Goal: Task Accomplishment & Management: Manage account settings

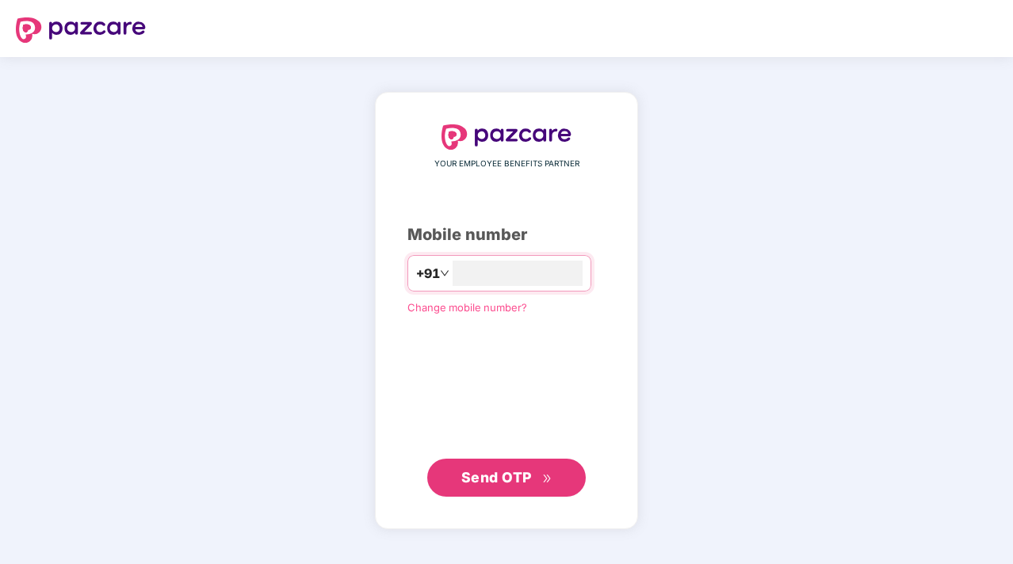
type input "*"
type input "**********"
click at [491, 477] on span "Send OTP" at bounding box center [496, 476] width 71 height 17
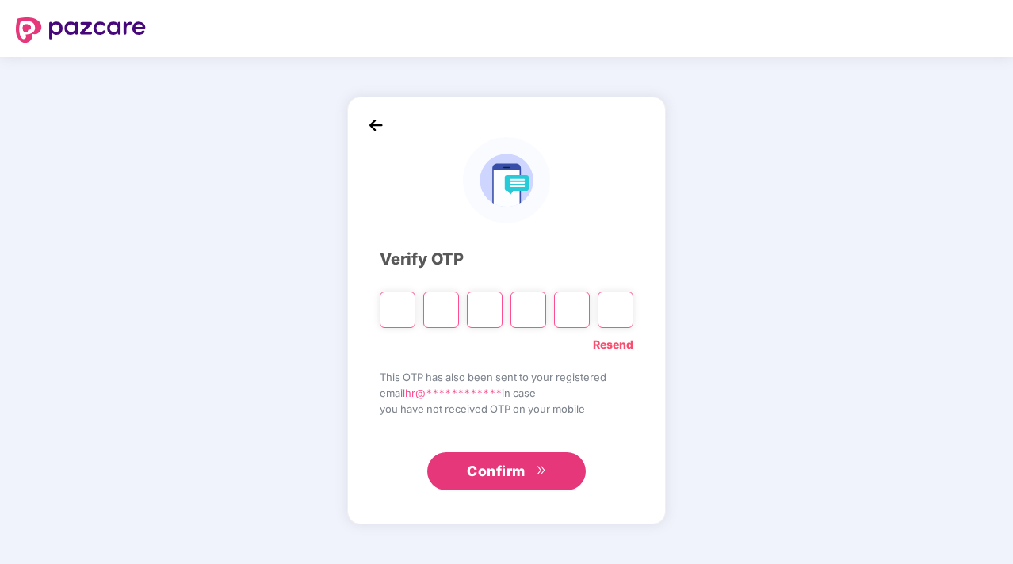
type input "*"
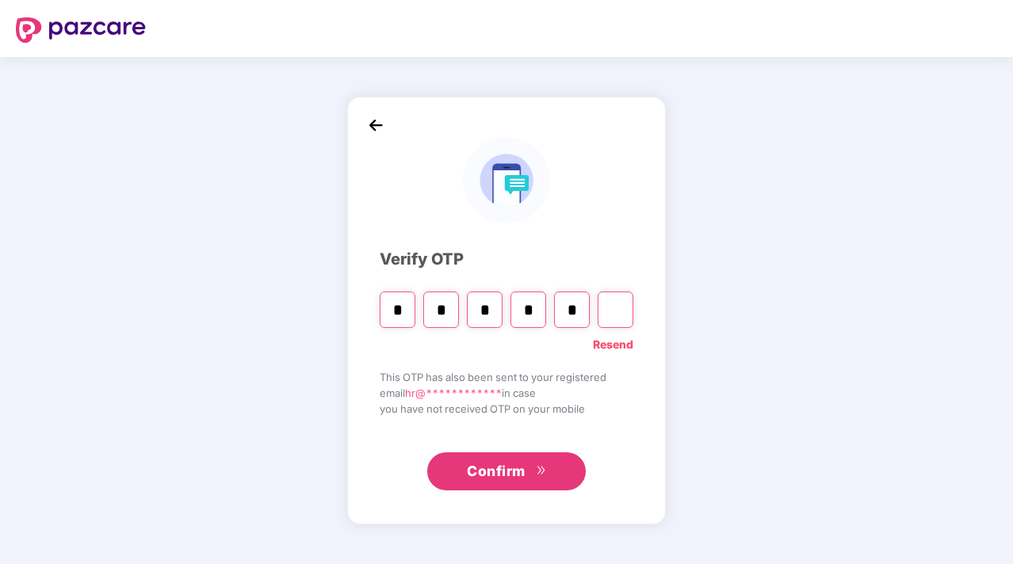
type input "*"
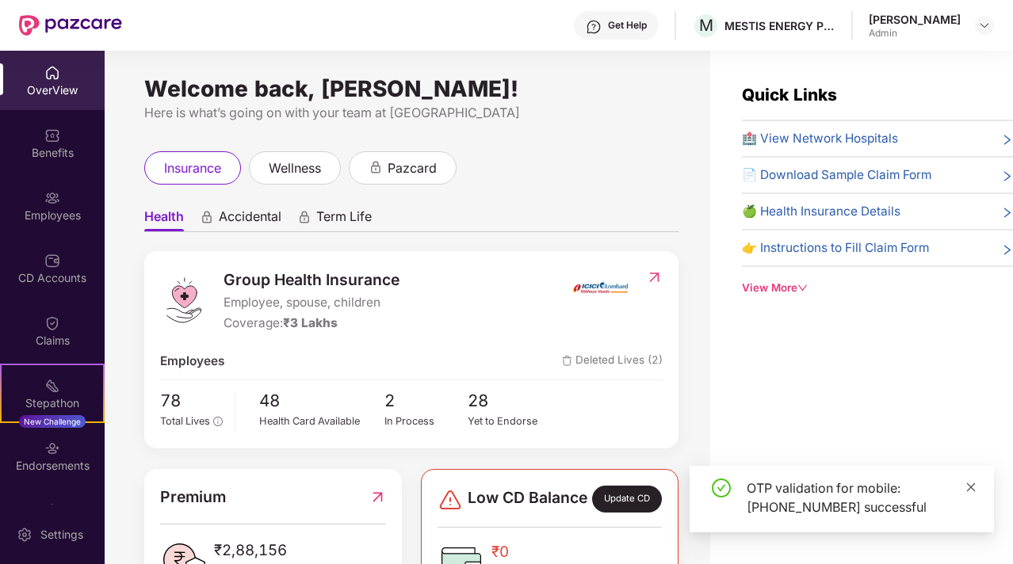
click at [972, 489] on icon "close" at bounding box center [970, 487] width 11 height 11
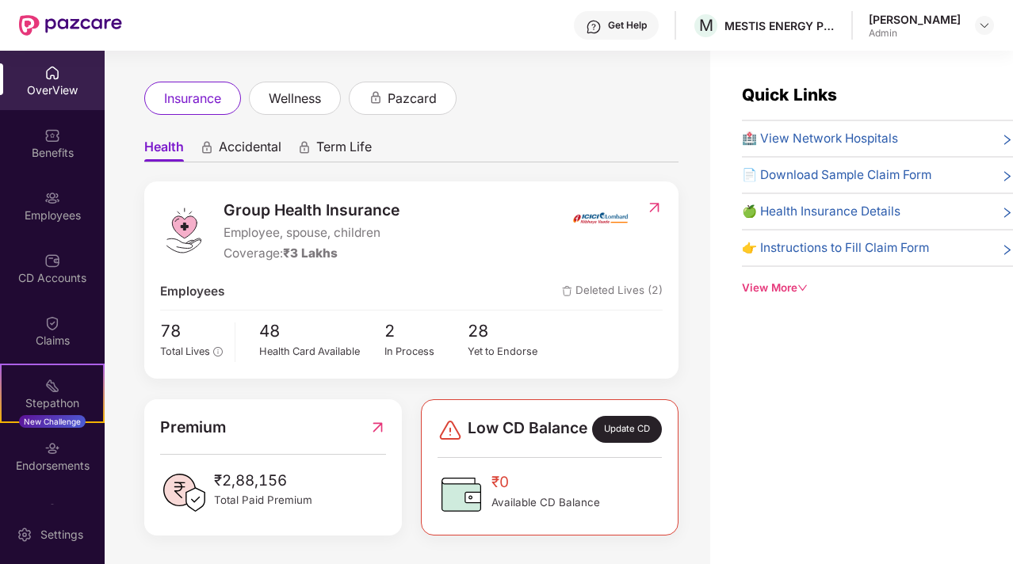
scroll to position [82, 0]
click at [401, 344] on div "In Process" at bounding box center [426, 352] width 84 height 16
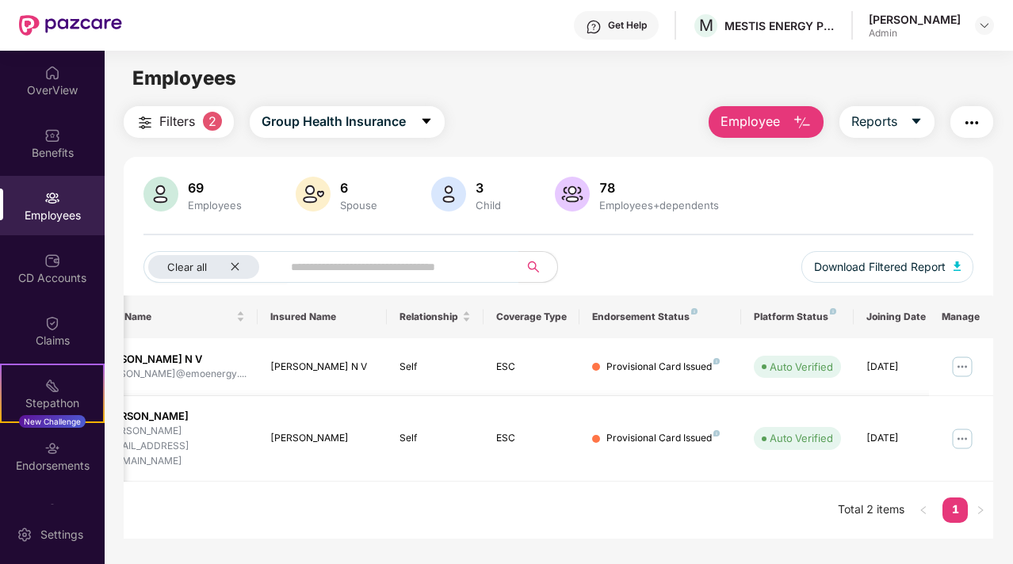
scroll to position [0, 159]
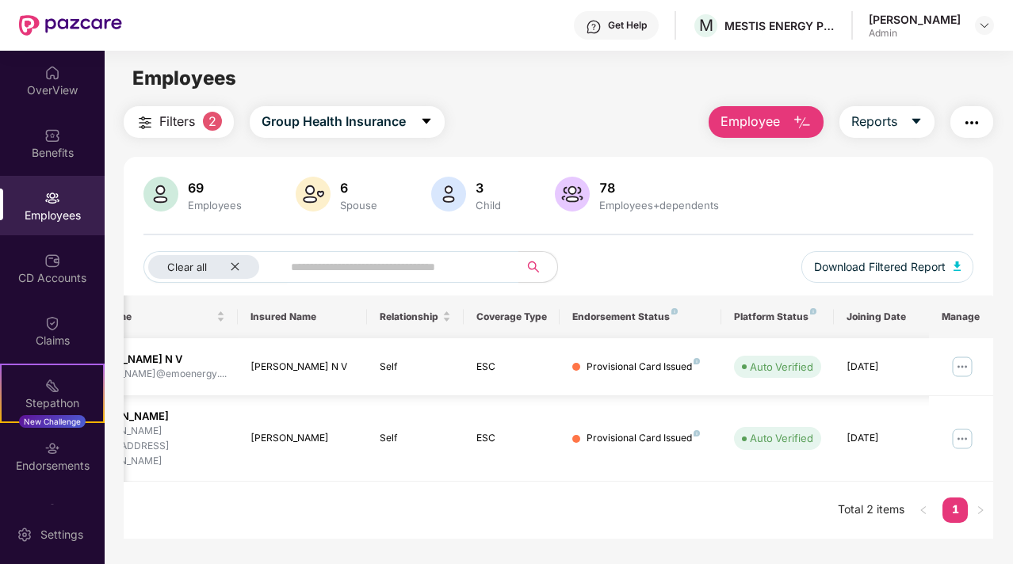
click at [962, 367] on img at bounding box center [961, 366] width 25 height 25
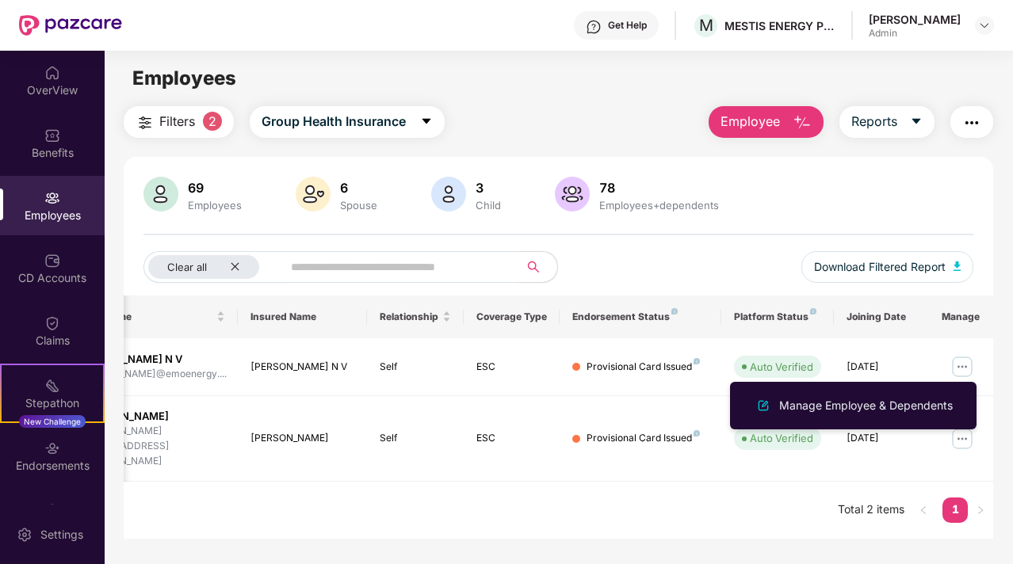
click at [758, 478] on div "EID Employee Name Insured Name Relationship Coverage Type Endorsement Status Pl…" at bounding box center [558, 418] width 869 height 244
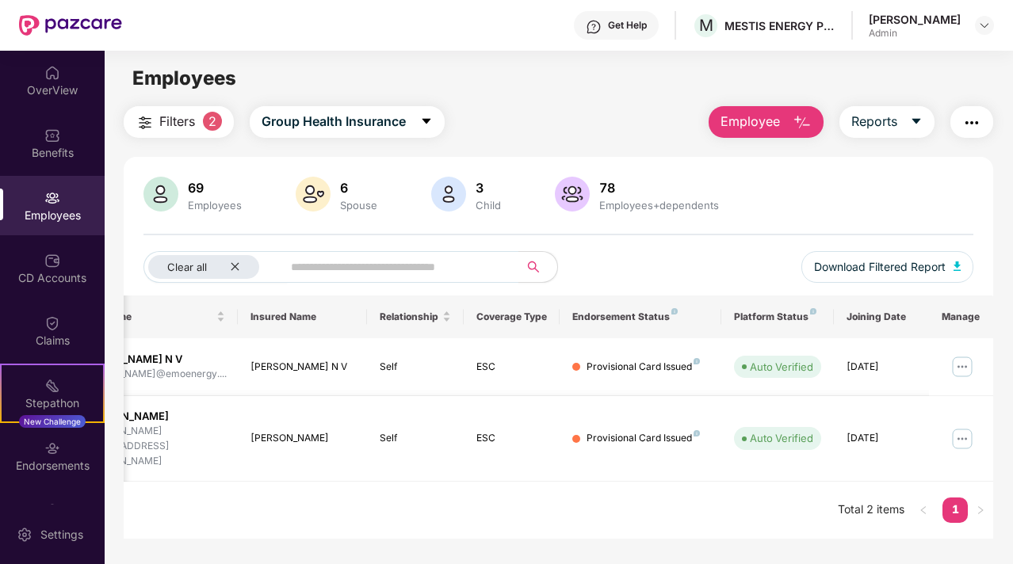
click at [961, 426] on img at bounding box center [961, 438] width 25 height 25
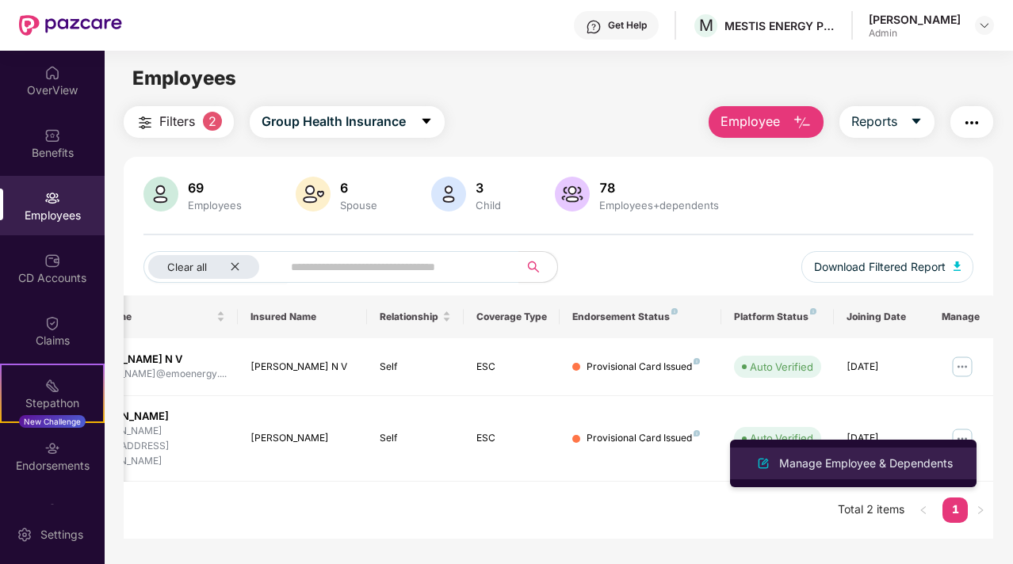
click at [884, 466] on div "Manage Employee & Dependents" at bounding box center [866, 463] width 180 height 17
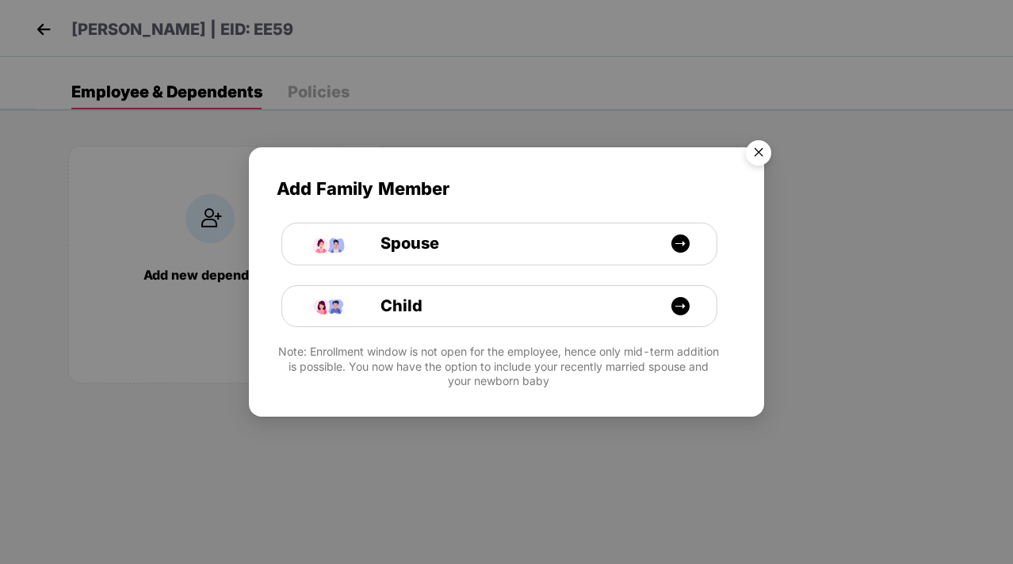
click at [765, 152] on img "Close" at bounding box center [758, 155] width 44 height 44
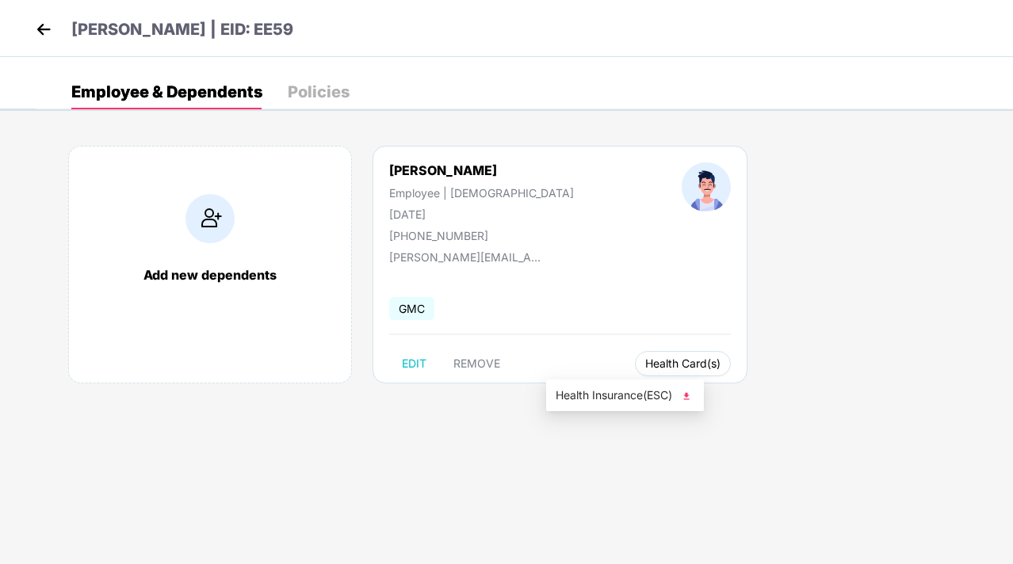
click at [635, 373] on button "Health Card(s)" at bounding box center [683, 363] width 96 height 25
click at [599, 395] on span "Health Insurance(ESC)" at bounding box center [625, 395] width 139 height 17
click at [313, 90] on div "Policies" at bounding box center [319, 92] width 62 height 16
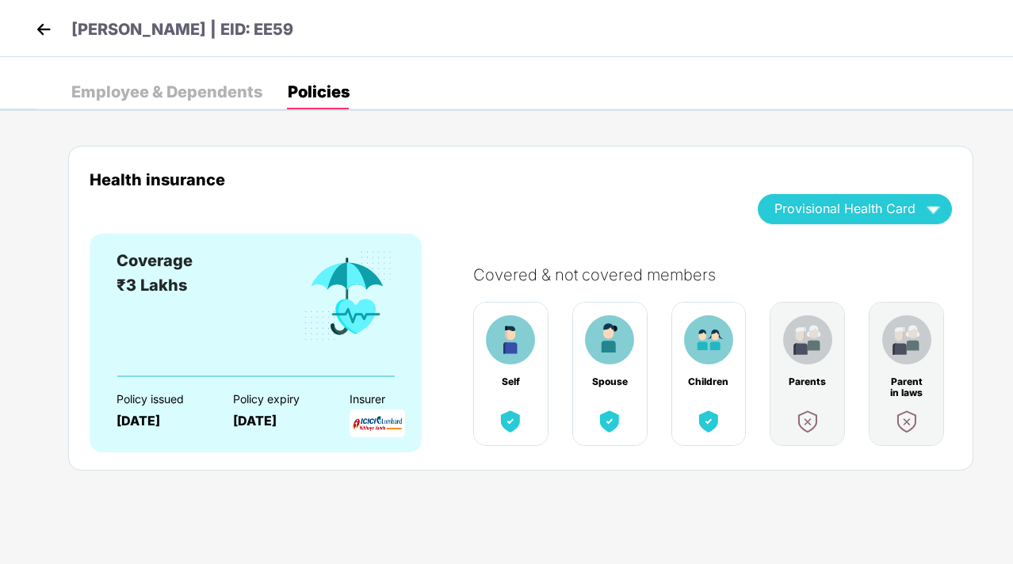
click at [43, 26] on img at bounding box center [44, 29] width 24 height 24
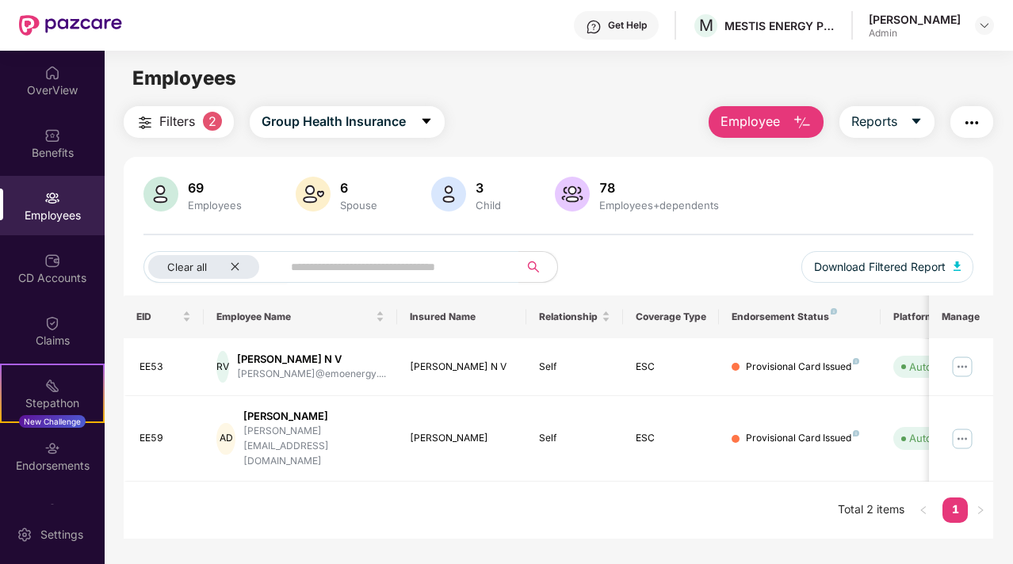
click at [50, 210] on div "Employees" at bounding box center [52, 216] width 105 height 16
click at [170, 195] on img at bounding box center [160, 194] width 35 height 35
click at [188, 195] on div "69" at bounding box center [215, 188] width 60 height 16
click at [174, 187] on img at bounding box center [160, 194] width 35 height 35
click at [191, 191] on div "69" at bounding box center [215, 188] width 60 height 16
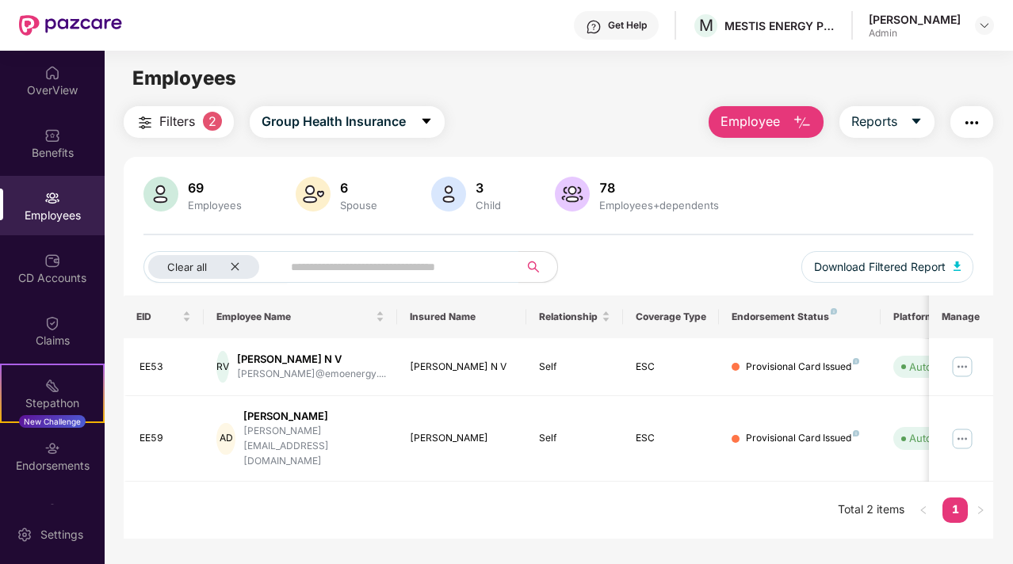
click at [198, 189] on div "69" at bounding box center [215, 188] width 60 height 16
click at [578, 187] on img at bounding box center [572, 194] width 35 height 35
click at [235, 267] on icon "close" at bounding box center [235, 267] width 10 height 10
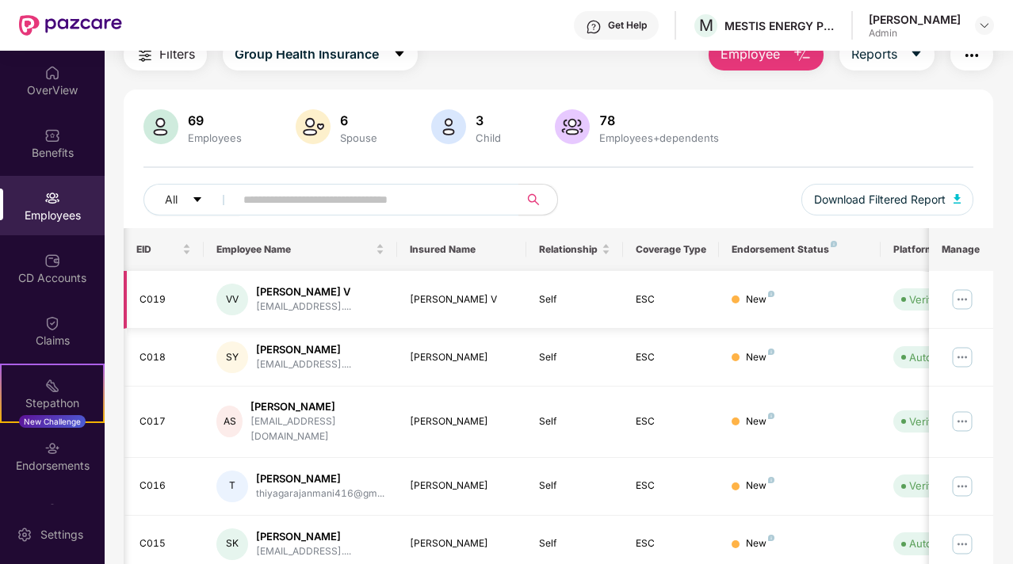
scroll to position [0, 159]
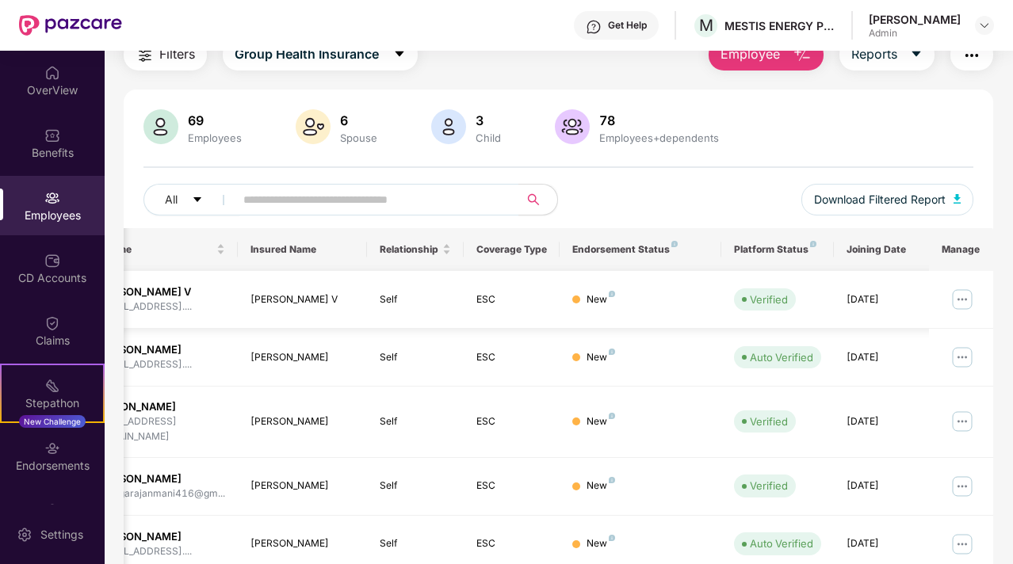
click at [960, 301] on img at bounding box center [961, 299] width 25 height 25
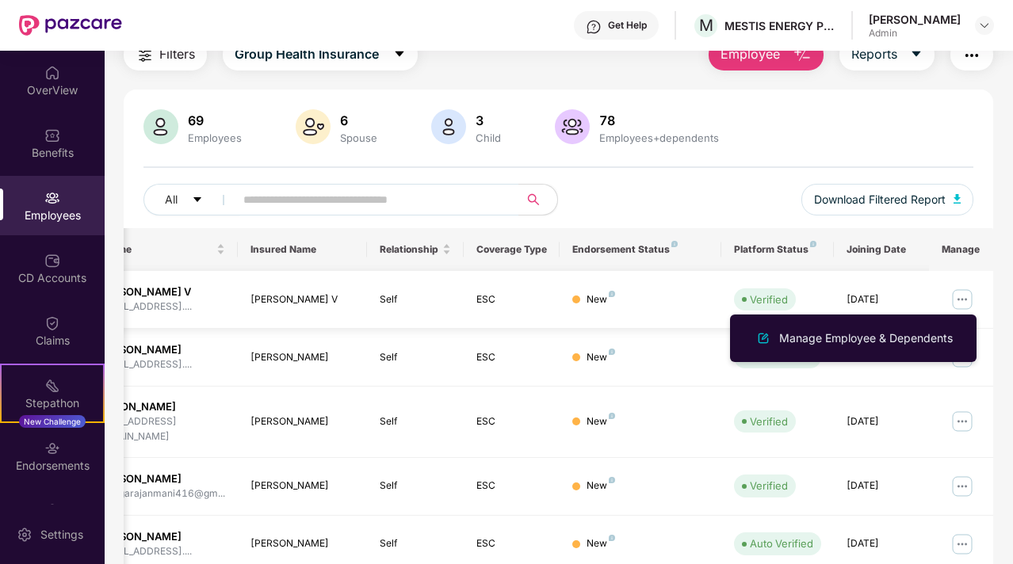
scroll to position [0, 0]
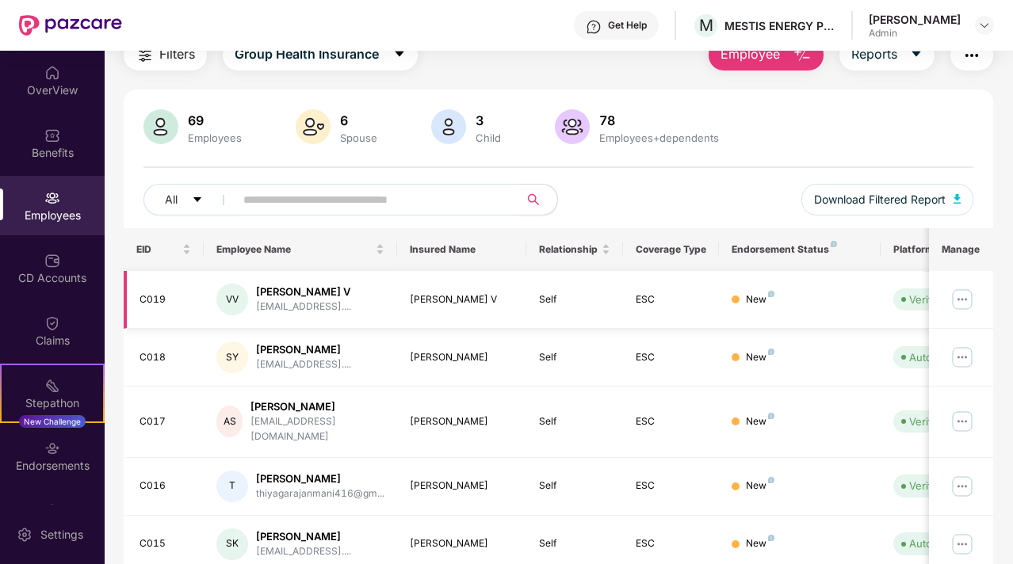
click at [232, 300] on div "VV" at bounding box center [232, 300] width 32 height 32
click at [557, 288] on td "Self" at bounding box center [574, 300] width 97 height 58
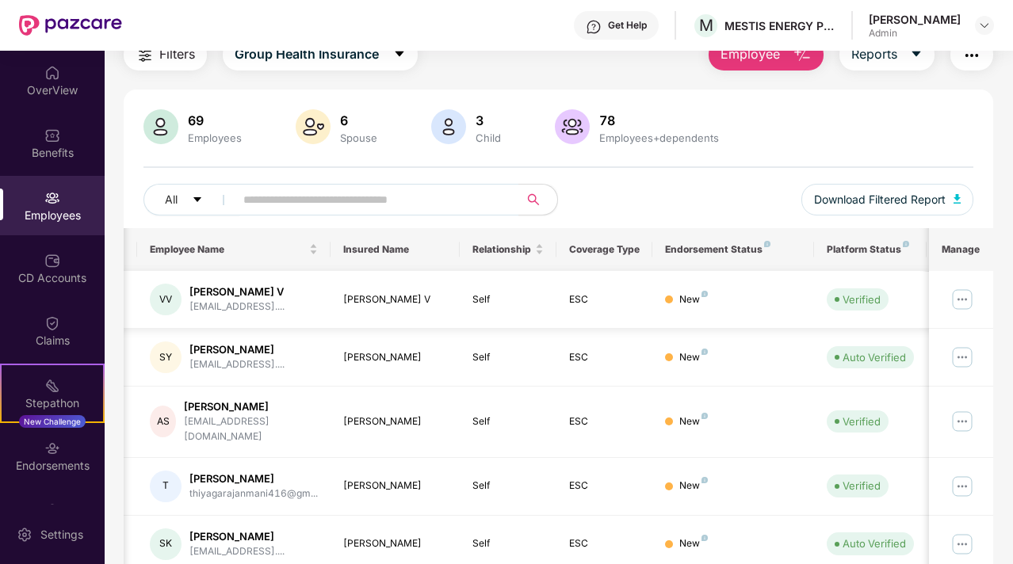
scroll to position [0, 159]
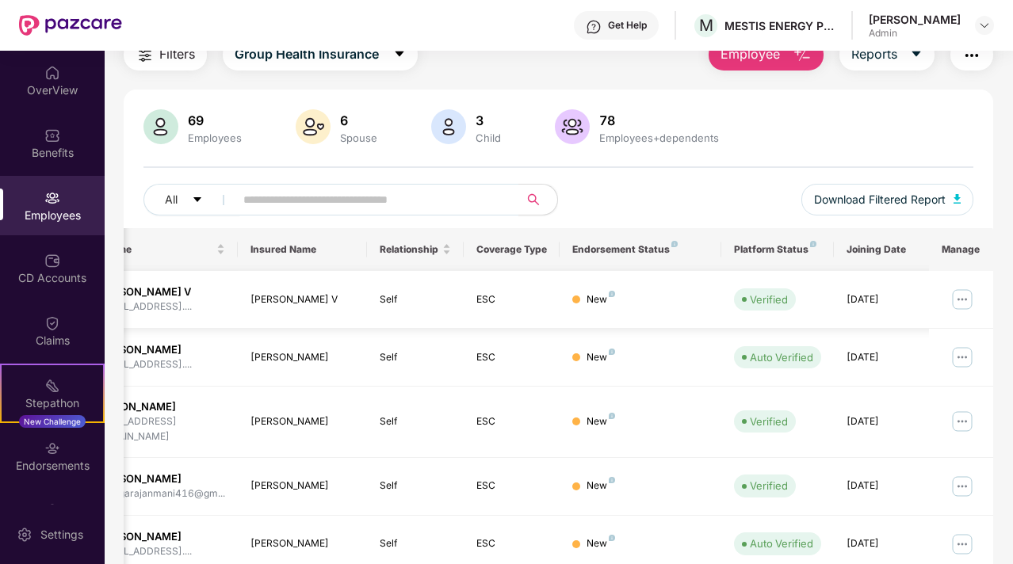
click at [964, 293] on img at bounding box center [961, 299] width 25 height 25
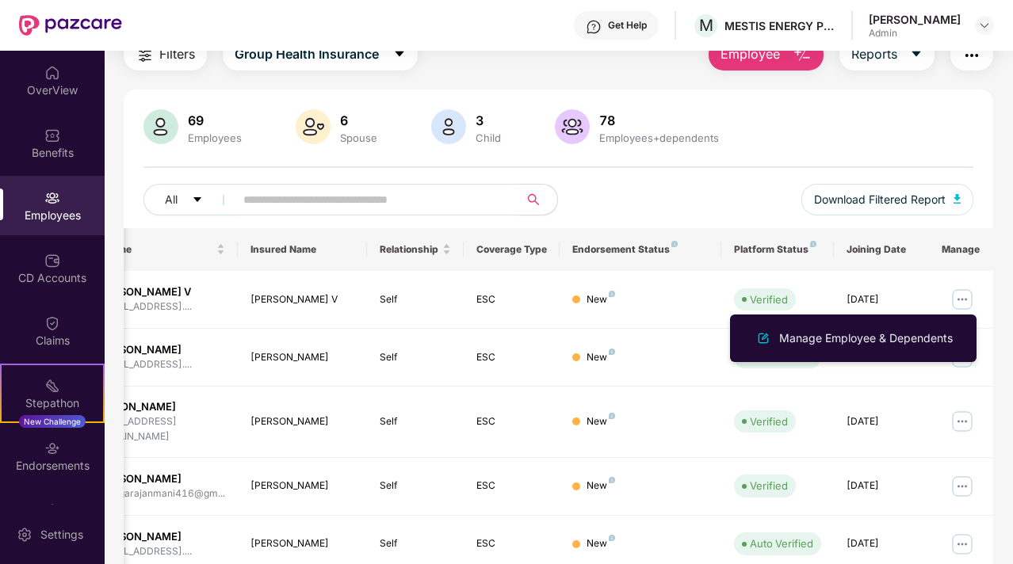
click at [876, 339] on div "Manage Employee & Dependents" at bounding box center [866, 338] width 180 height 17
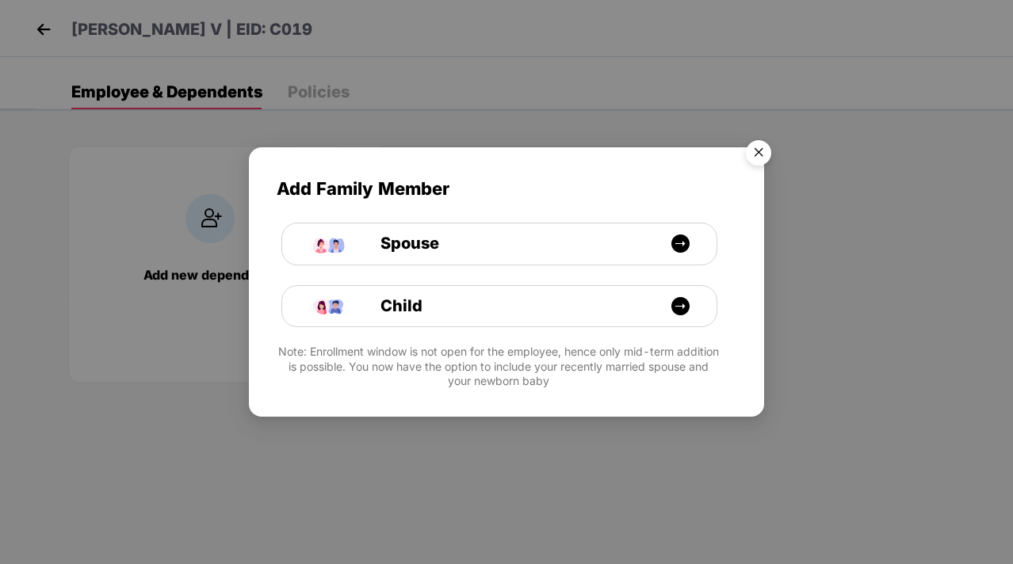
click at [759, 148] on img "Close" at bounding box center [758, 155] width 44 height 44
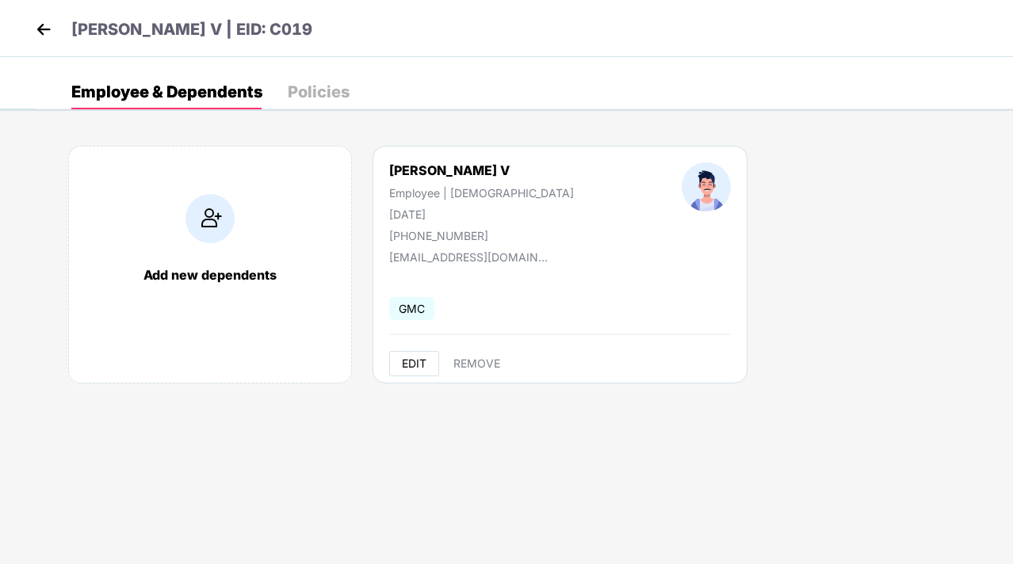
click at [410, 362] on span "EDIT" at bounding box center [414, 363] width 25 height 13
select select "****"
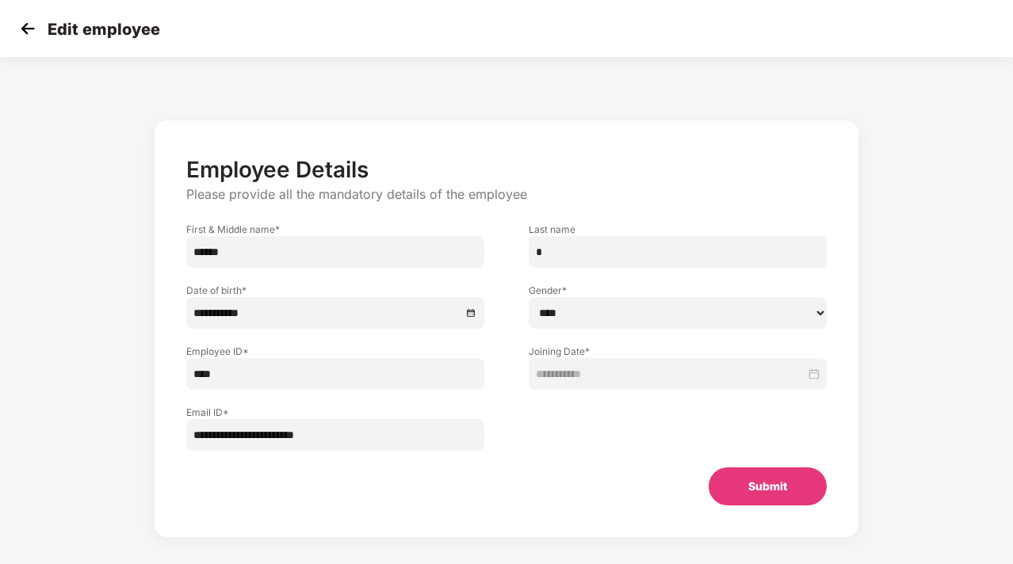
scroll to position [13, 0]
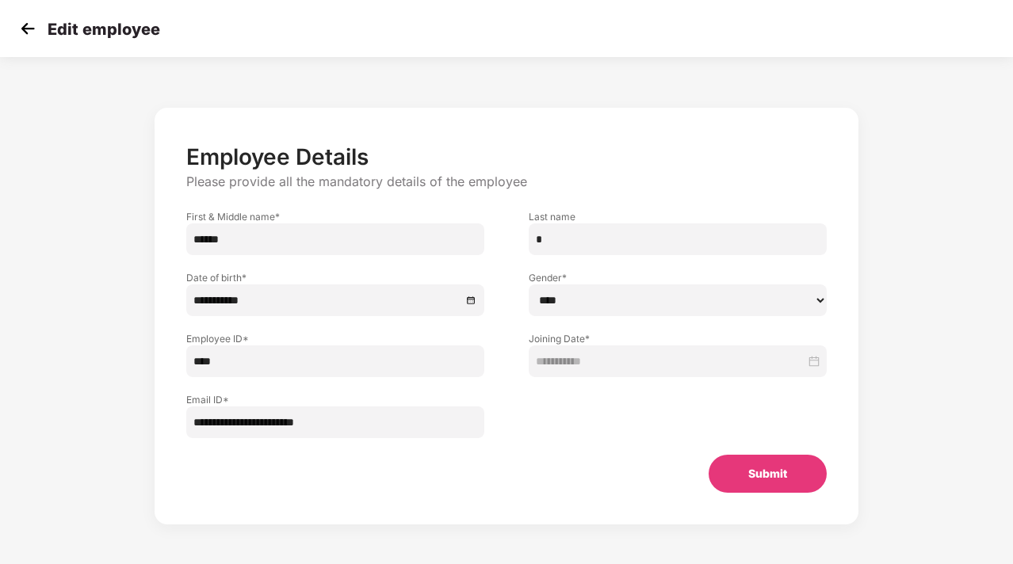
click at [783, 450] on div "**********" at bounding box center [506, 317] width 640 height 349
click at [770, 472] on button "Submit" at bounding box center [767, 474] width 118 height 38
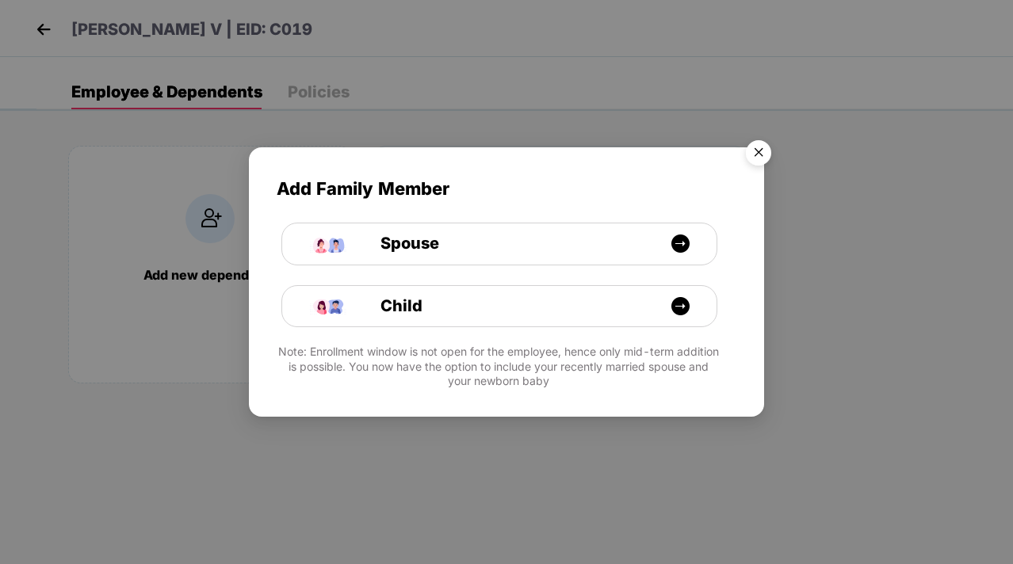
click at [763, 152] on img "Close" at bounding box center [758, 155] width 44 height 44
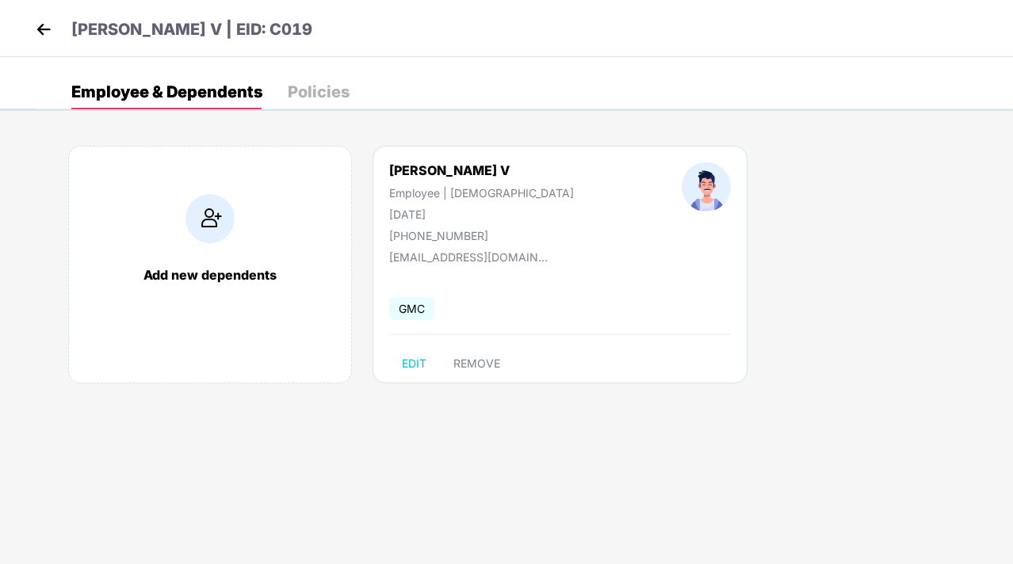
click at [46, 26] on img at bounding box center [44, 29] width 24 height 24
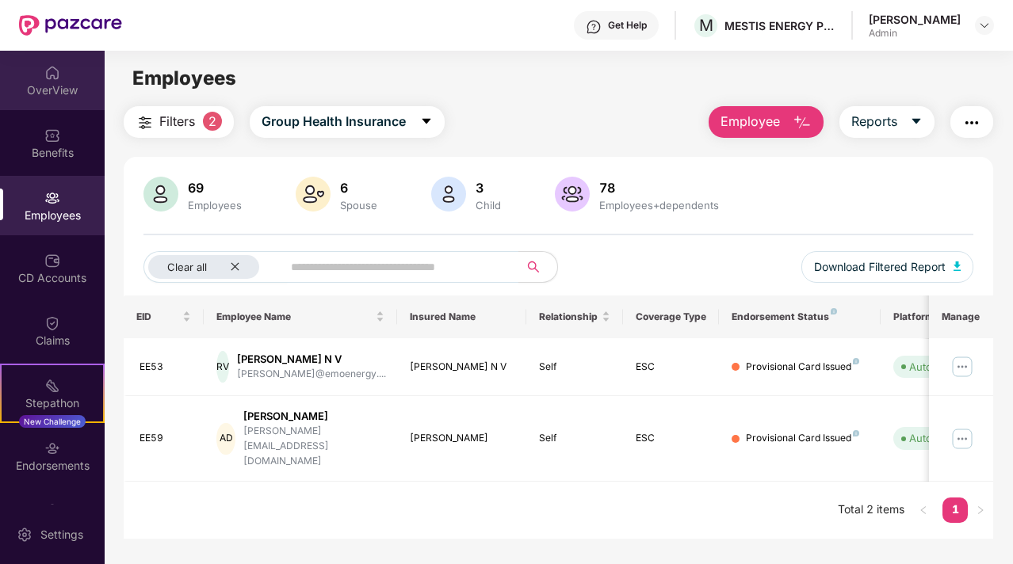
click at [74, 105] on div "OverView" at bounding box center [52, 80] width 105 height 59
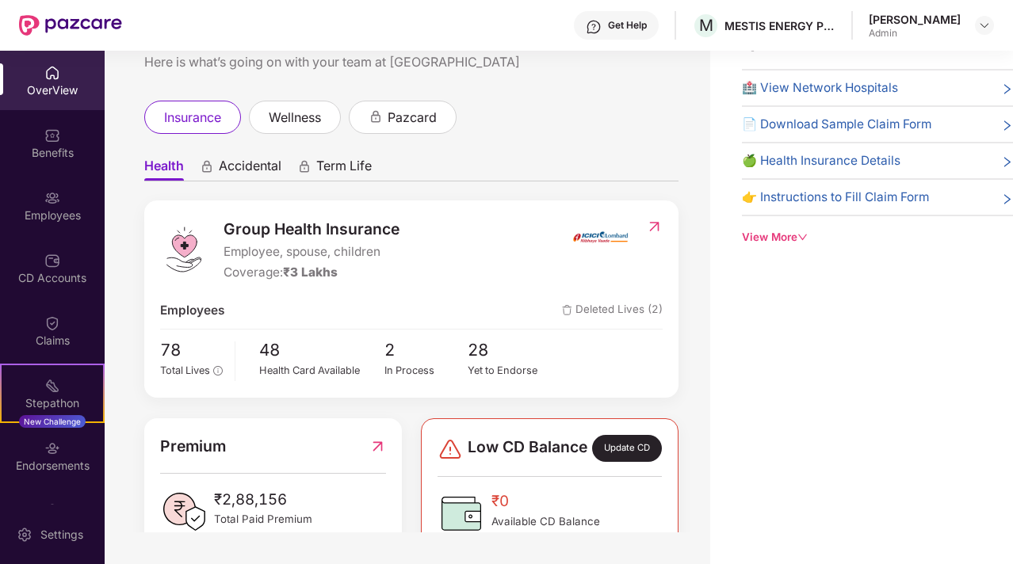
click at [639, 462] on div "Update CD" at bounding box center [627, 448] width 70 height 27
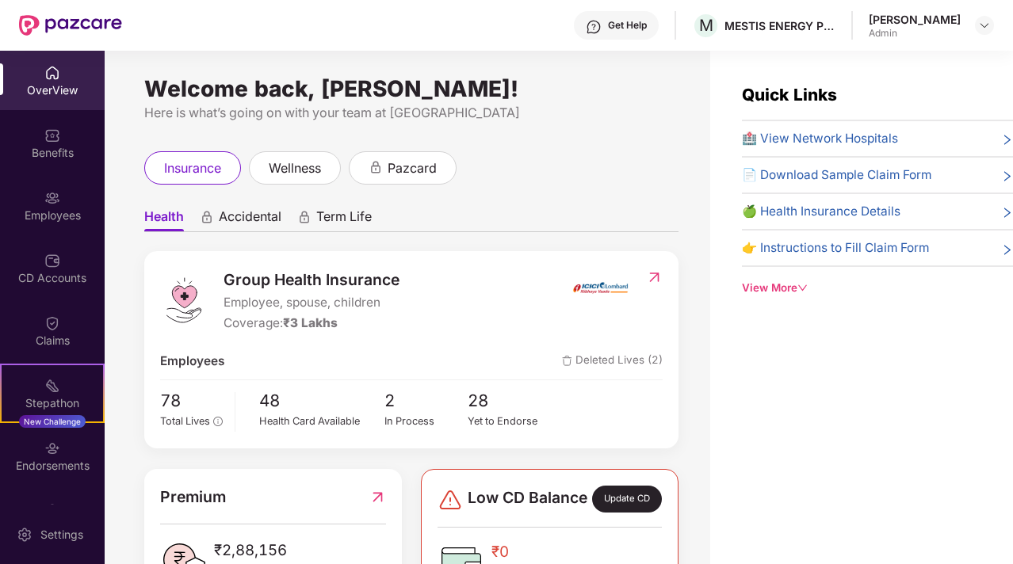
scroll to position [14, 0]
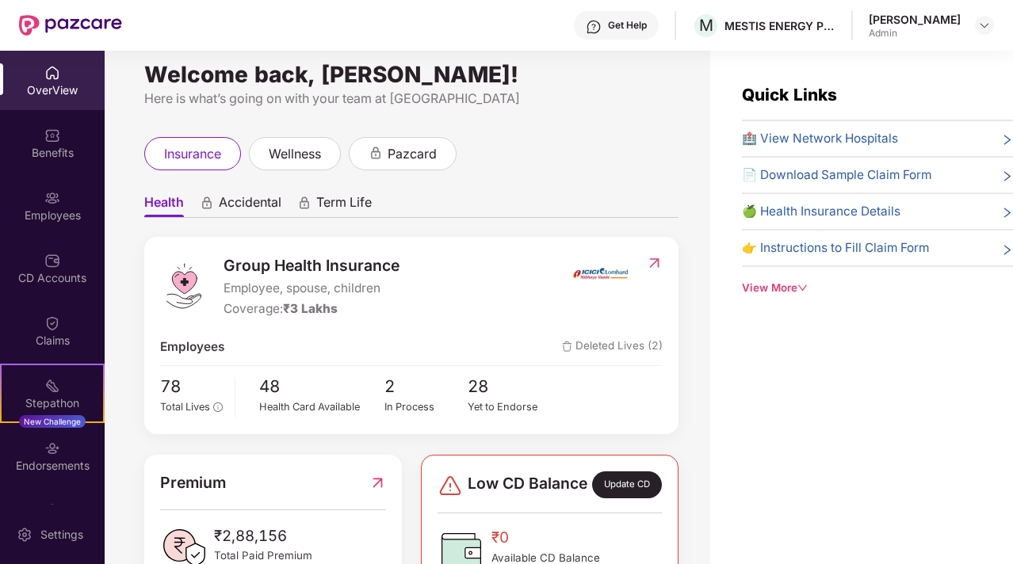
click at [798, 286] on icon "down" at bounding box center [802, 288] width 10 height 10
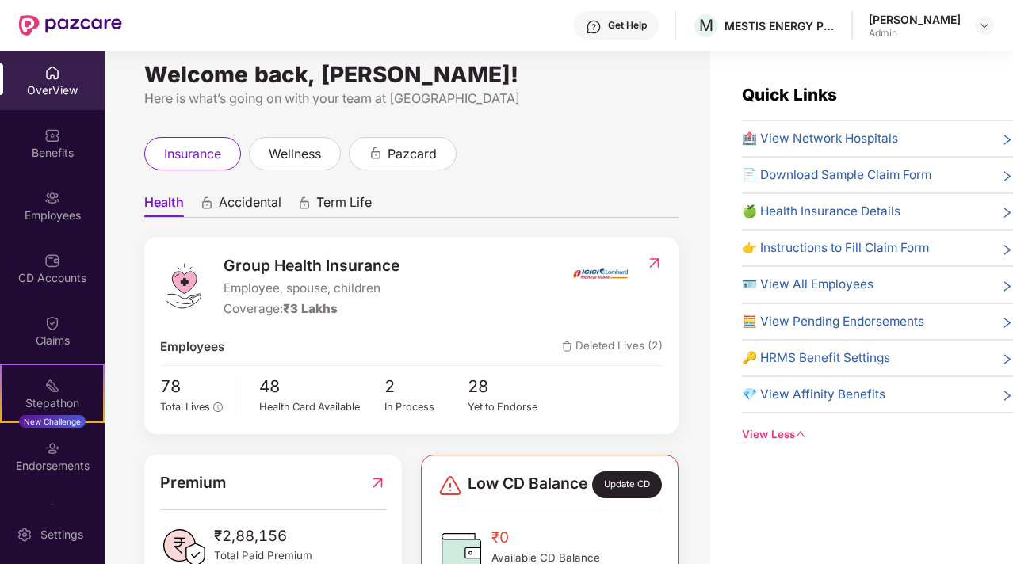
click at [1001, 285] on icon "right" at bounding box center [1007, 287] width 12 height 12
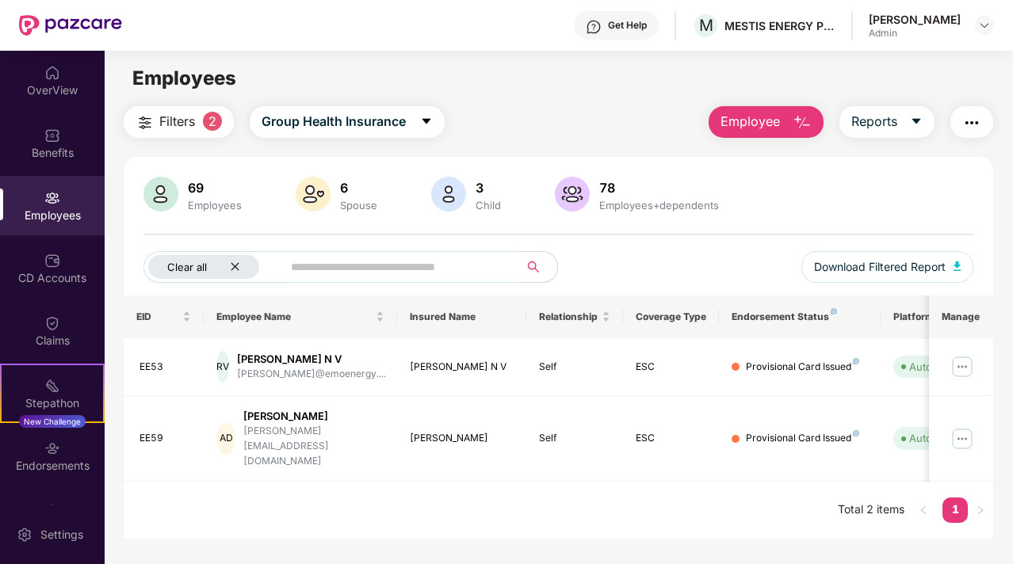
click at [236, 267] on icon "close" at bounding box center [235, 267] width 10 height 10
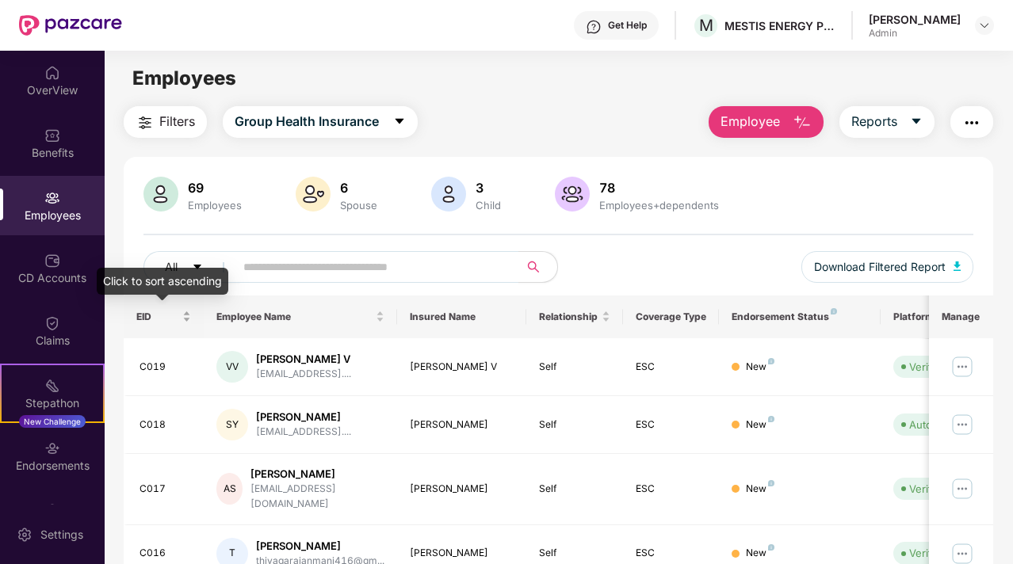
click at [184, 323] on div "EID" at bounding box center [163, 316] width 55 height 15
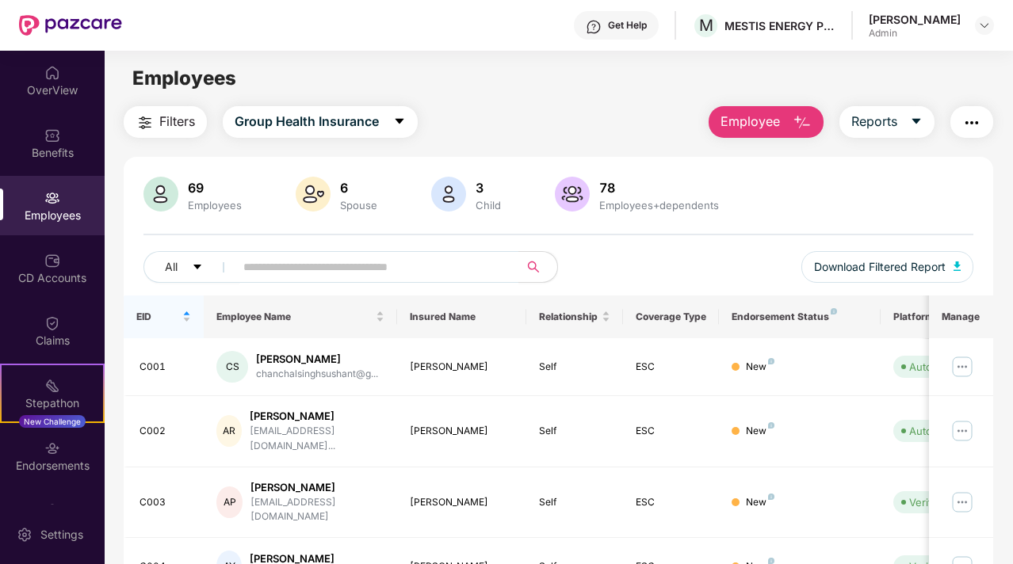
click at [188, 319] on div "EID" at bounding box center [163, 316] width 55 height 15
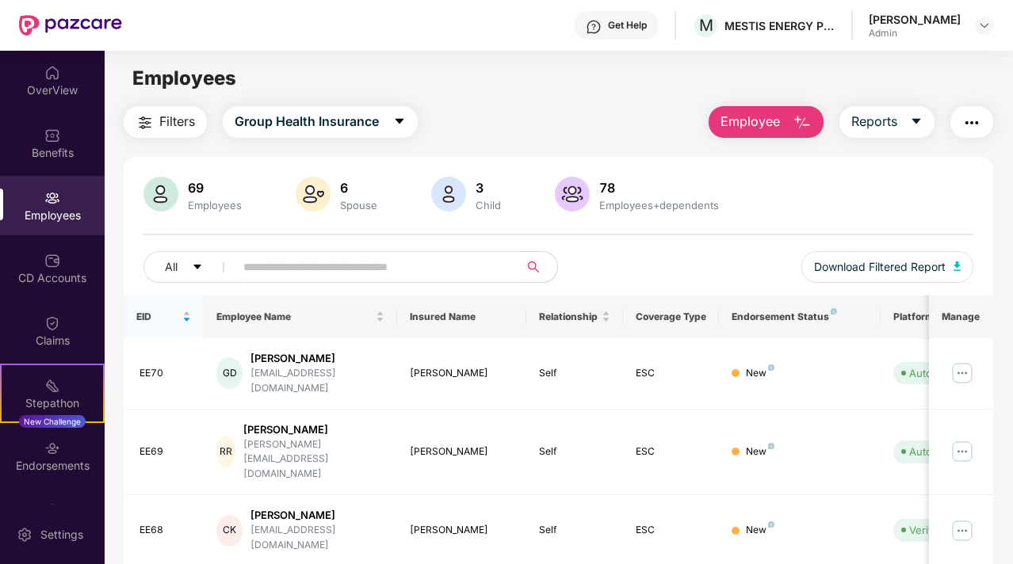
click at [188, 319] on div "EID" at bounding box center [163, 316] width 55 height 15
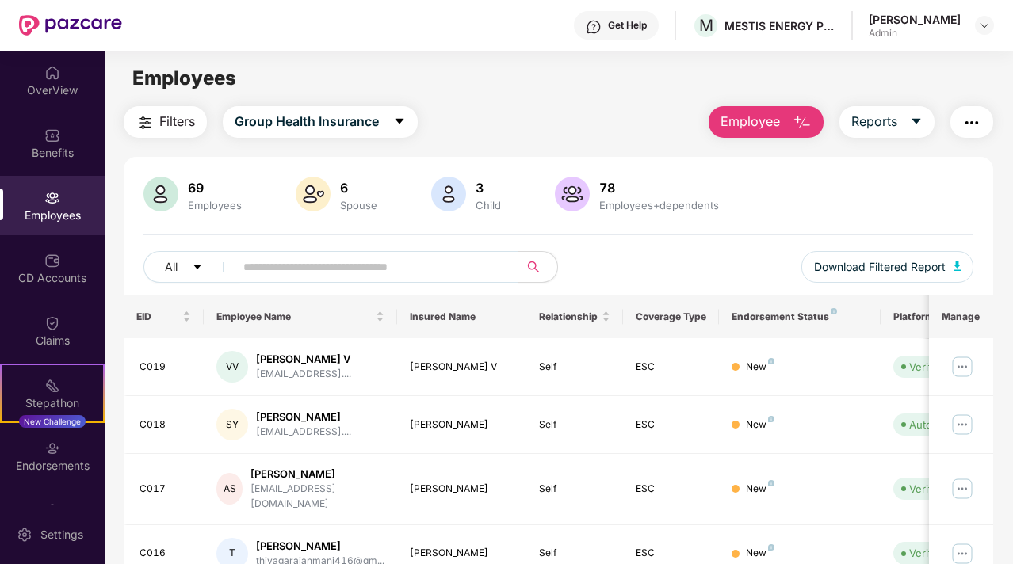
click at [188, 319] on div "EID" at bounding box center [163, 316] width 55 height 15
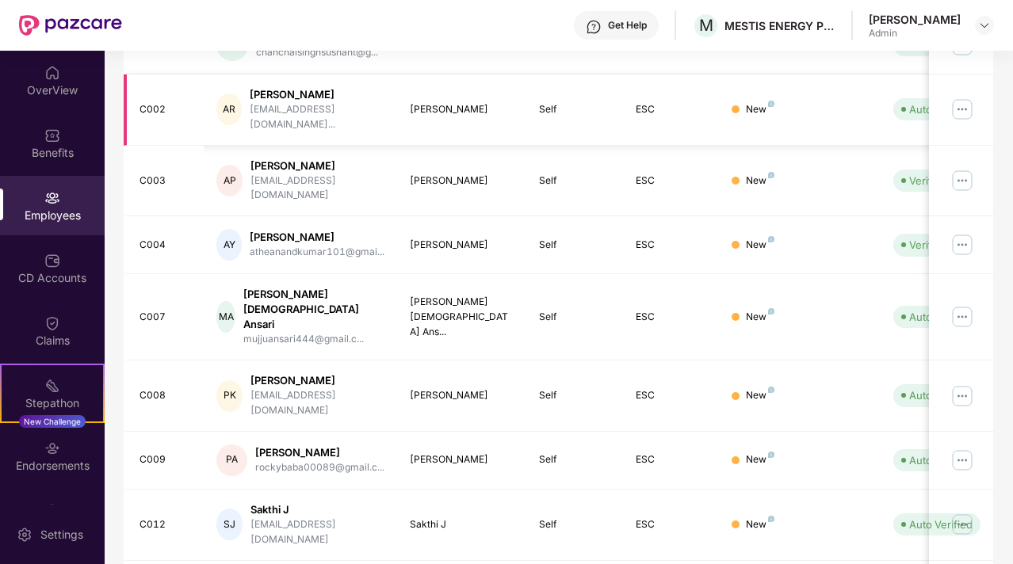
scroll to position [410, 0]
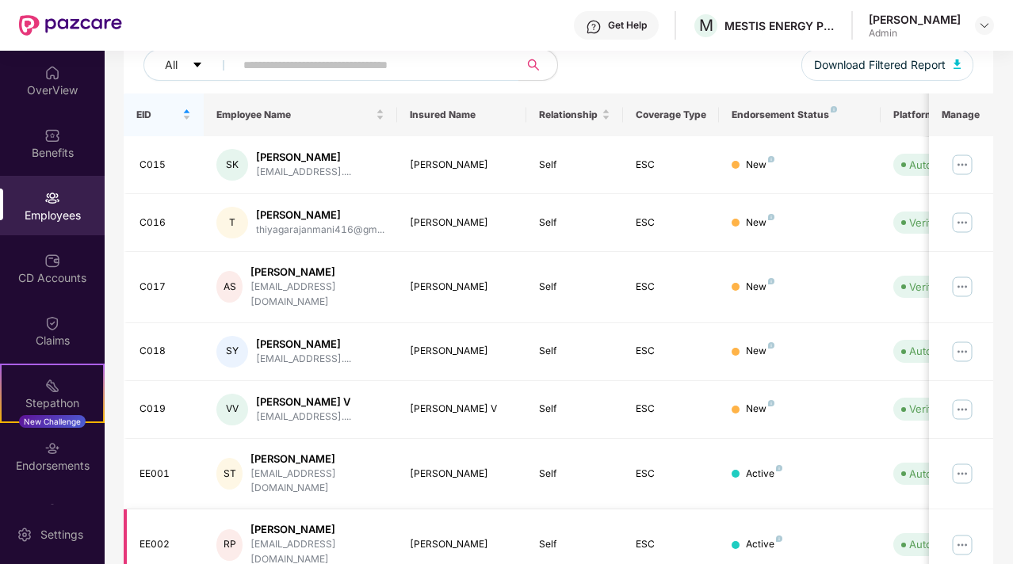
scroll to position [199, 0]
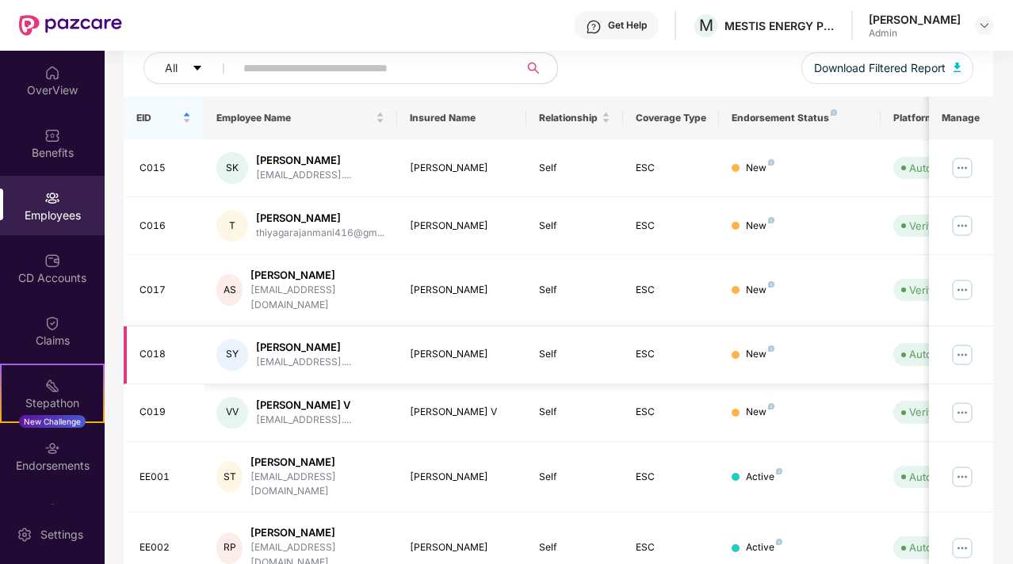
click at [735, 351] on div at bounding box center [735, 355] width 8 height 8
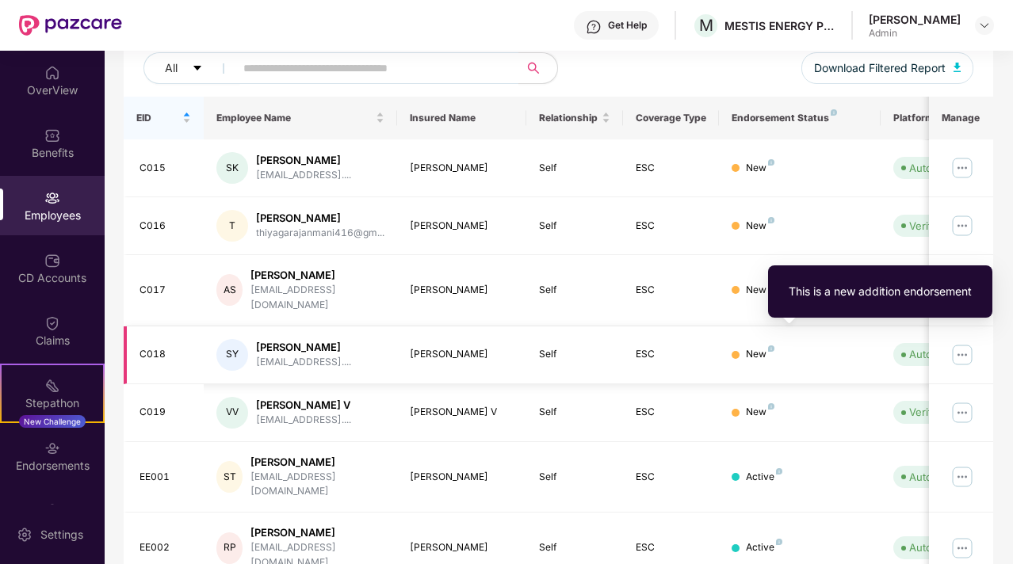
click at [773, 346] on img at bounding box center [771, 349] width 6 height 6
click at [804, 294] on div "This is a new addition endorsement" at bounding box center [879, 291] width 183 height 17
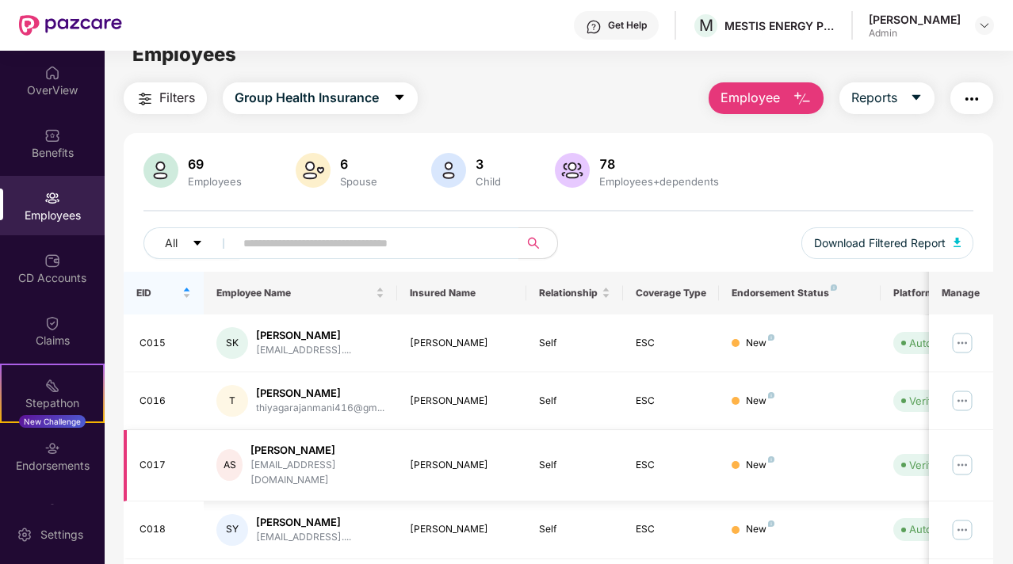
scroll to position [0, 0]
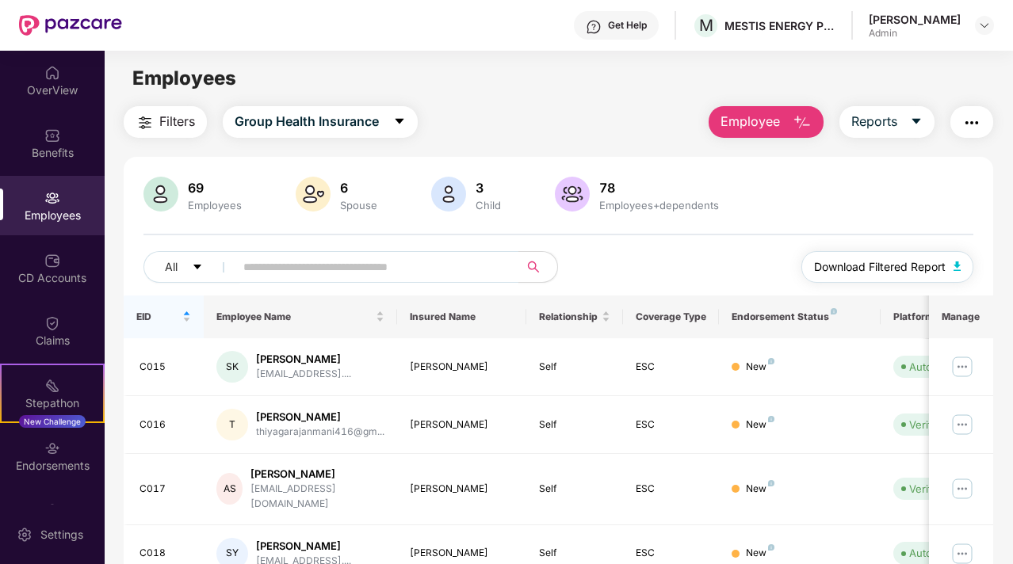
click at [951, 270] on button "Download Filtered Report" at bounding box center [887, 267] width 173 height 32
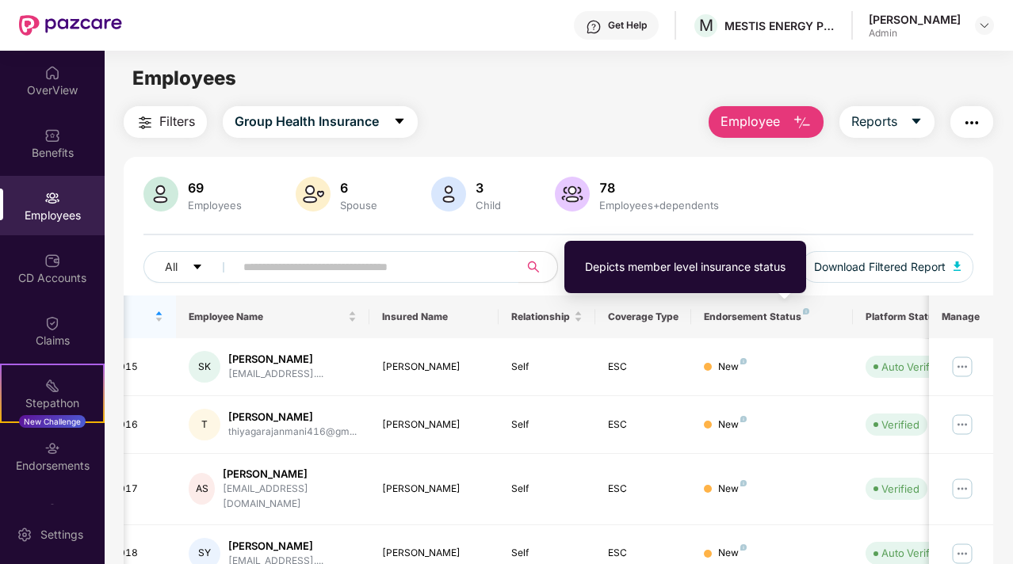
click at [804, 311] on img at bounding box center [806, 311] width 6 height 6
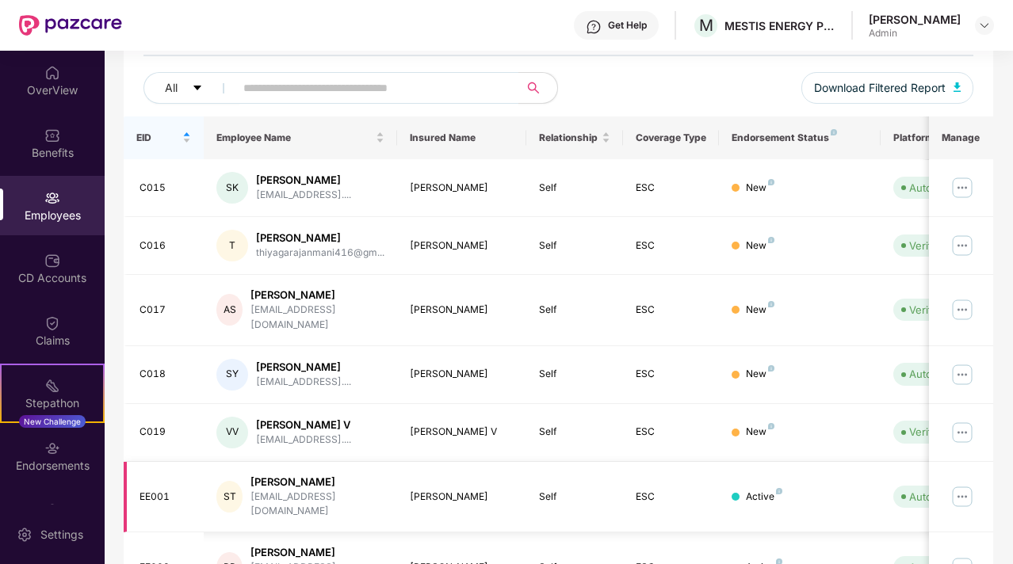
scroll to position [0, 0]
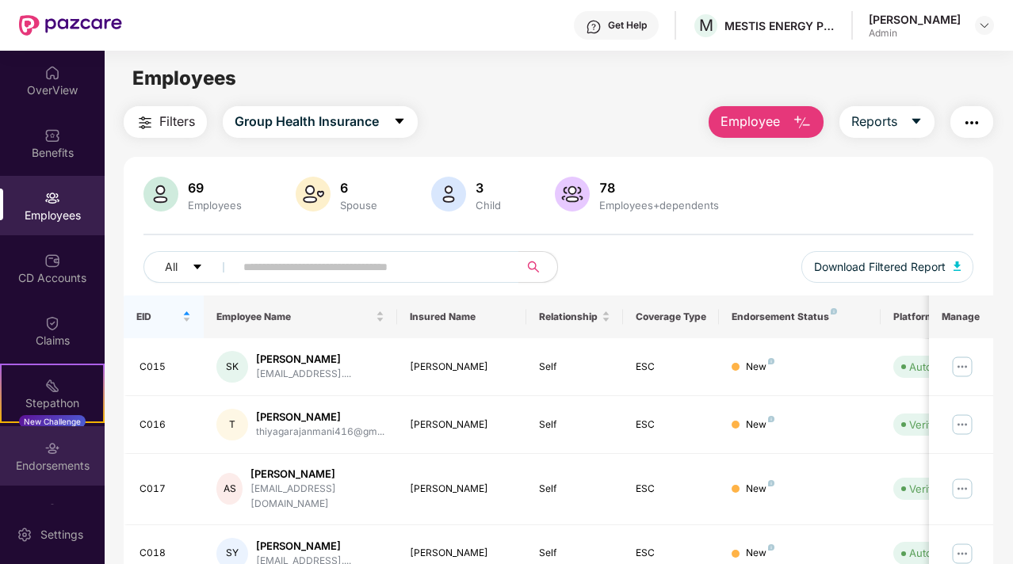
click at [55, 460] on div "Endorsements" at bounding box center [52, 466] width 105 height 16
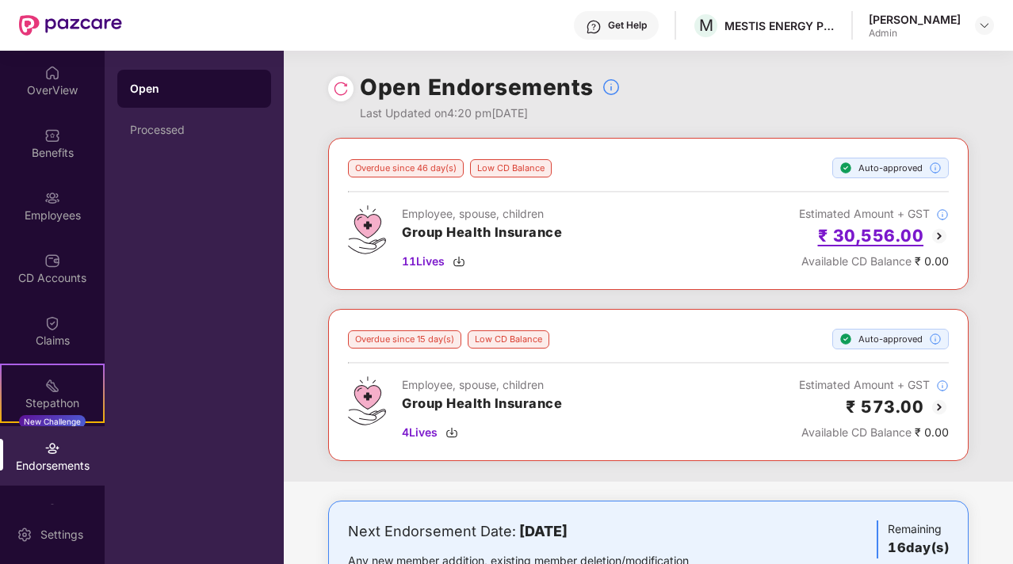
click at [861, 242] on h2 "₹ 30,556.00" at bounding box center [871, 236] width 106 height 26
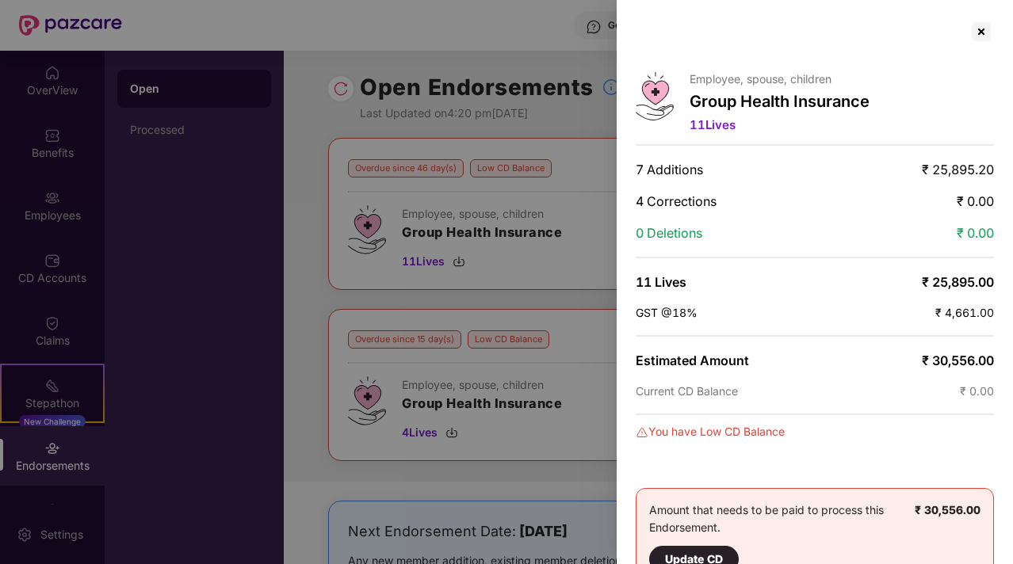
scroll to position [36, 0]
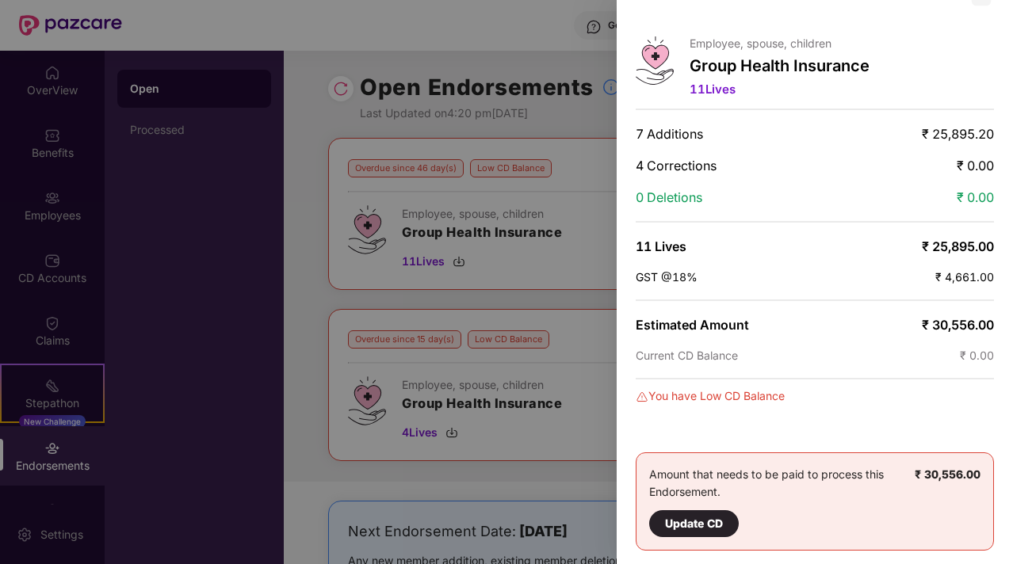
click at [557, 388] on div at bounding box center [506, 282] width 1013 height 564
click at [494, 13] on div at bounding box center [506, 282] width 1013 height 564
click at [482, 21] on div at bounding box center [506, 282] width 1013 height 564
click at [568, 129] on div at bounding box center [506, 282] width 1013 height 564
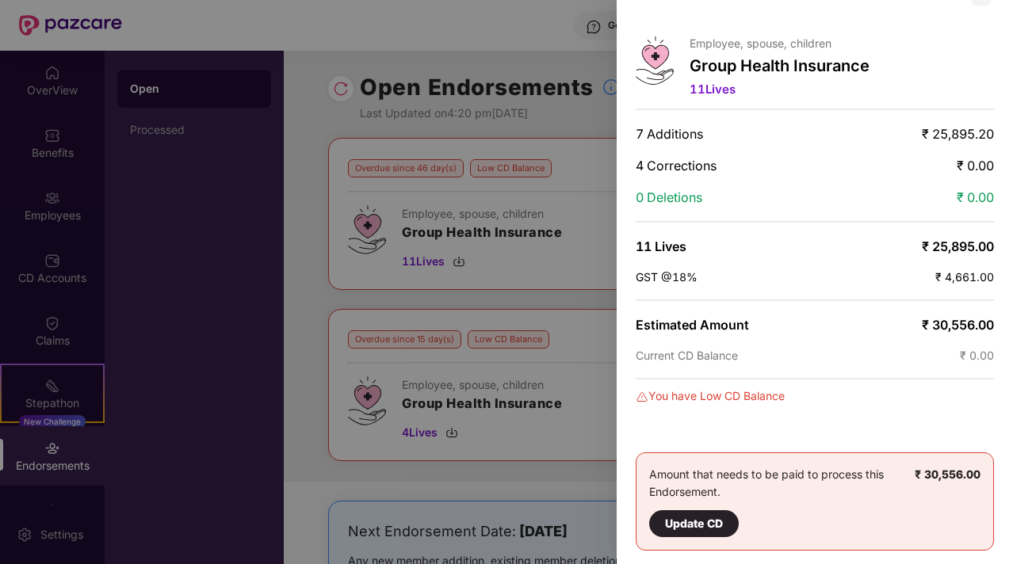
click at [569, 473] on div at bounding box center [506, 282] width 1013 height 564
click at [728, 332] on div "Employee, spouse, children Group Health Insurance 11 Lives 7 Additions ₹ 25,895…" at bounding box center [815, 282] width 396 height 564
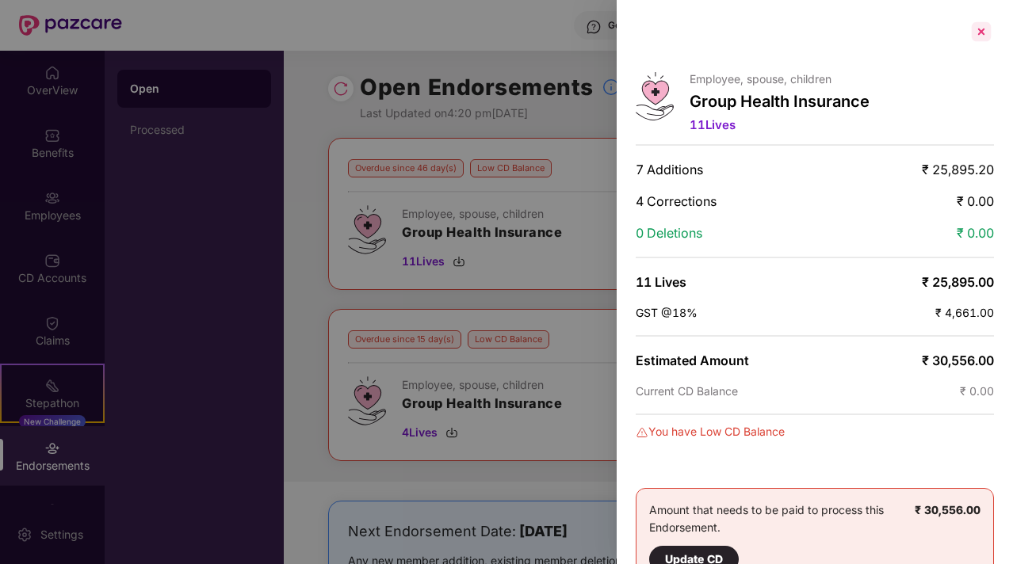
click at [979, 30] on div at bounding box center [980, 31] width 25 height 25
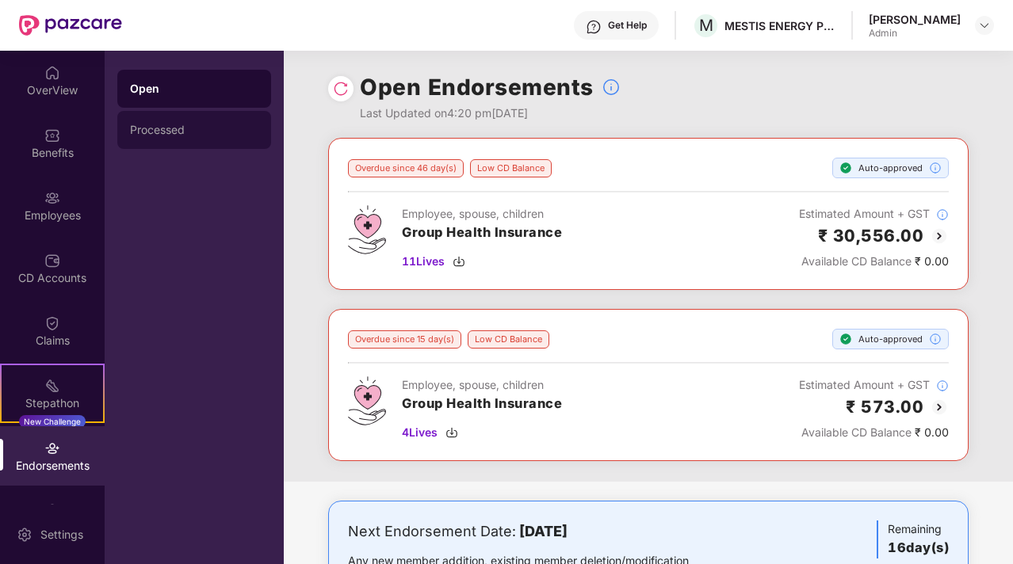
click at [187, 129] on div "Processed" at bounding box center [194, 130] width 128 height 13
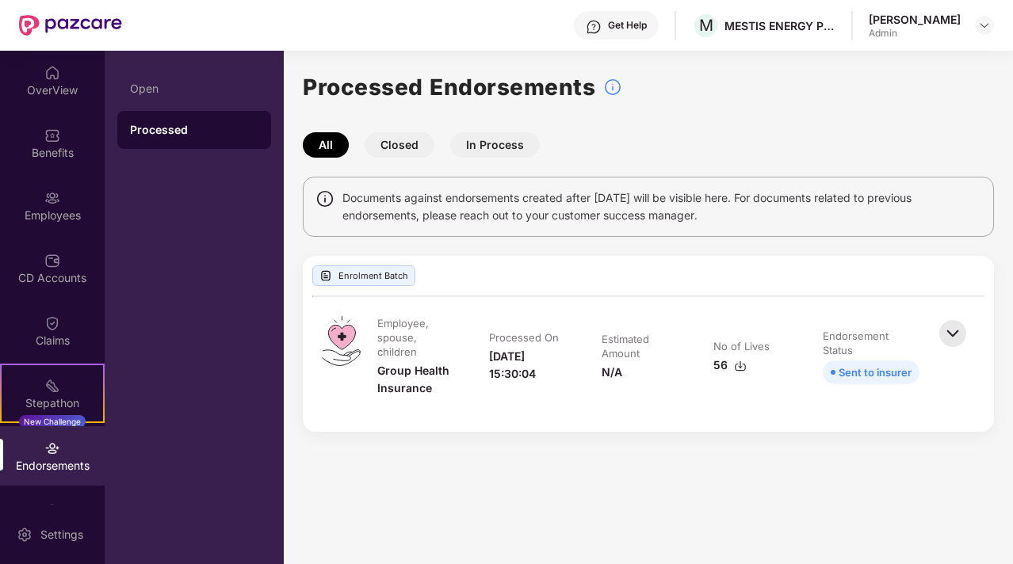
click at [34, 464] on div "Endorsements" at bounding box center [52, 466] width 105 height 16
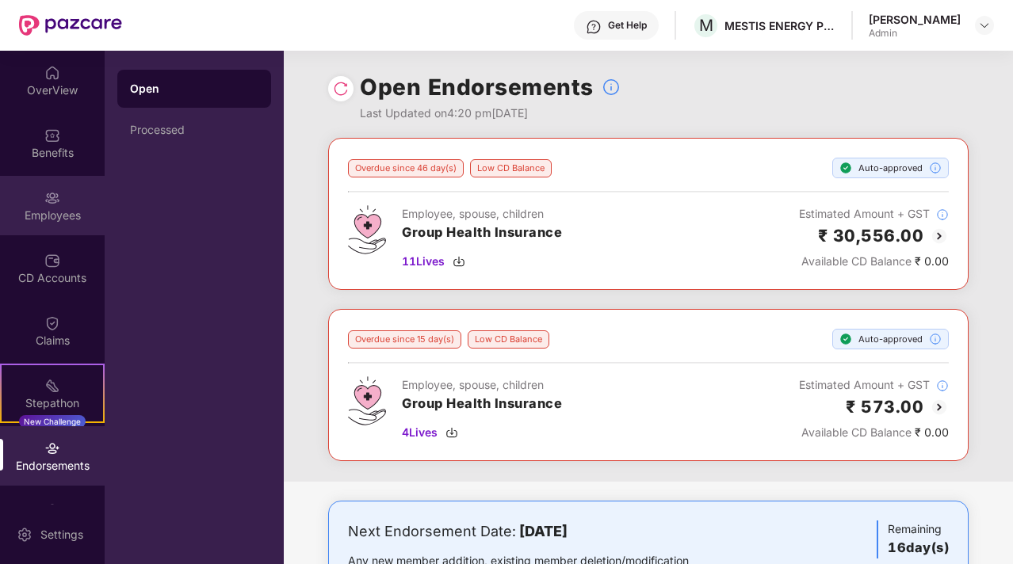
click at [41, 208] on div "Employees" at bounding box center [52, 216] width 105 height 16
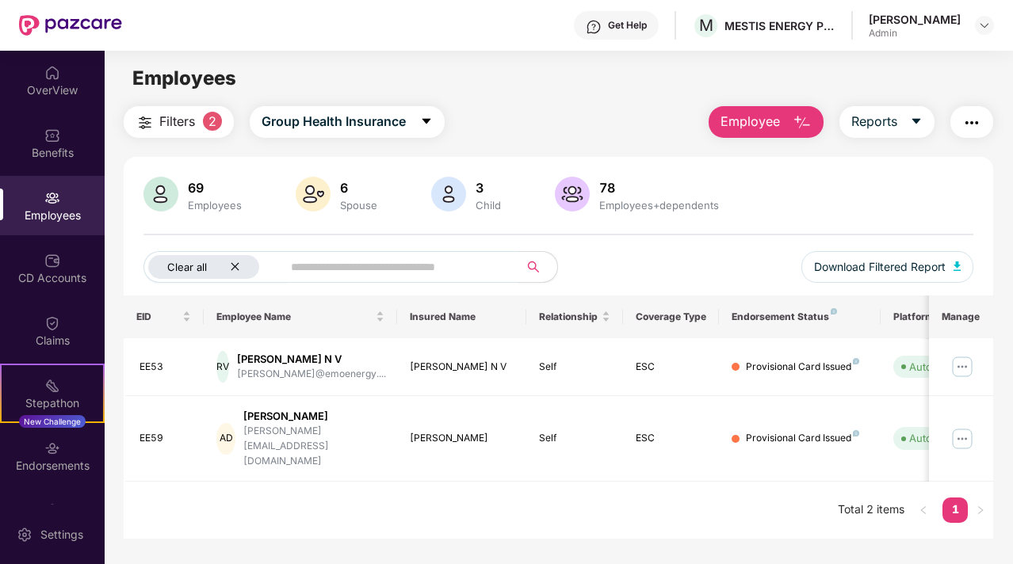
click at [236, 269] on icon "close" at bounding box center [235, 267] width 8 height 8
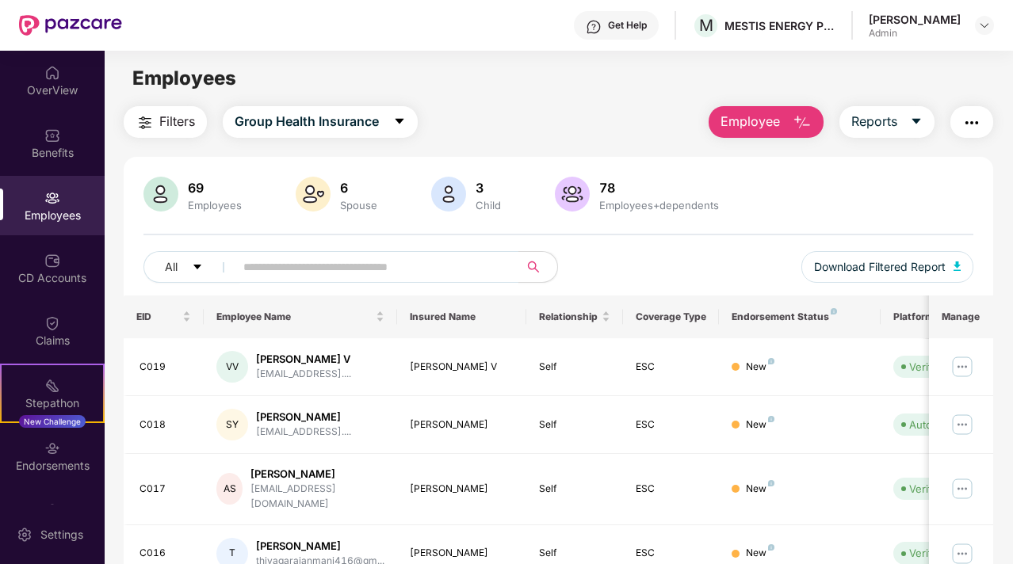
click at [792, 119] on button "Employee" at bounding box center [765, 122] width 115 height 32
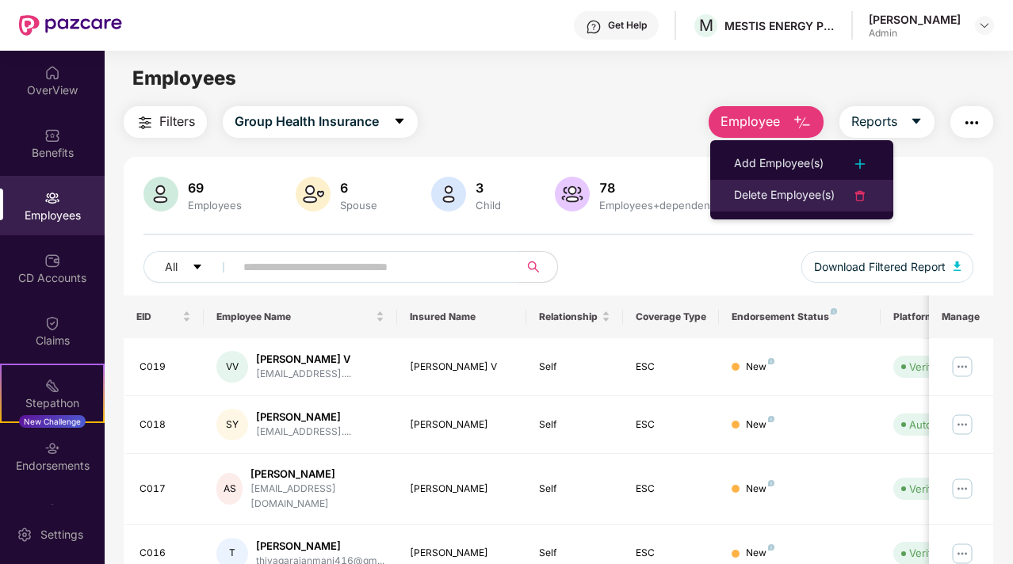
click at [782, 186] on div "Delete Employee(s)" at bounding box center [784, 195] width 101 height 19
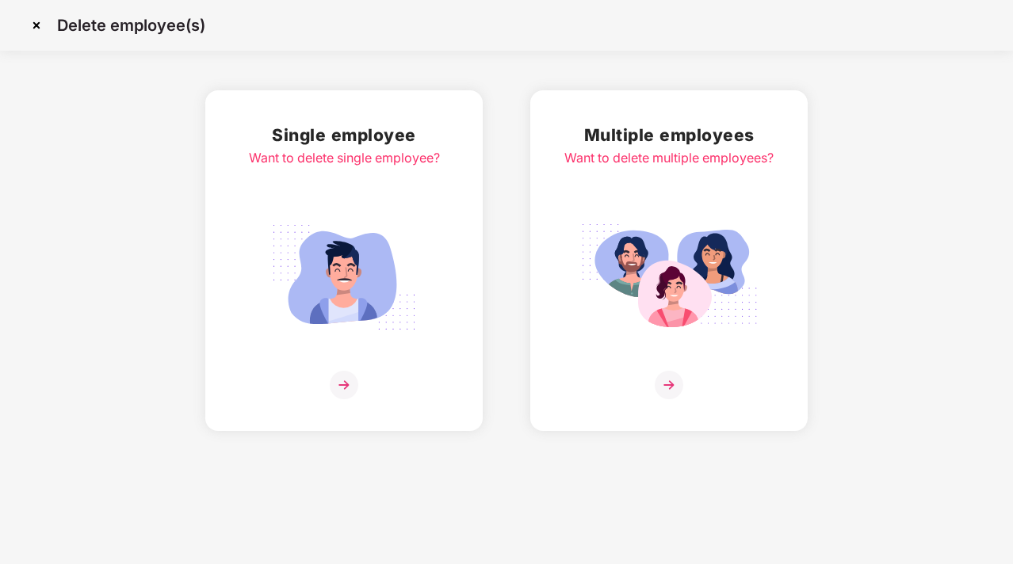
click at [675, 382] on img at bounding box center [669, 385] width 29 height 29
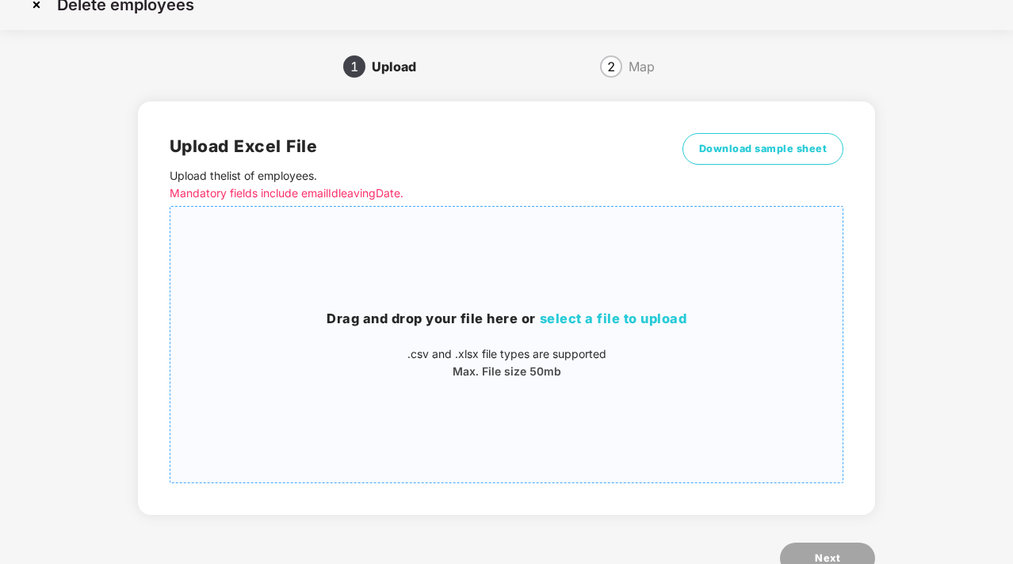
scroll to position [6, 0]
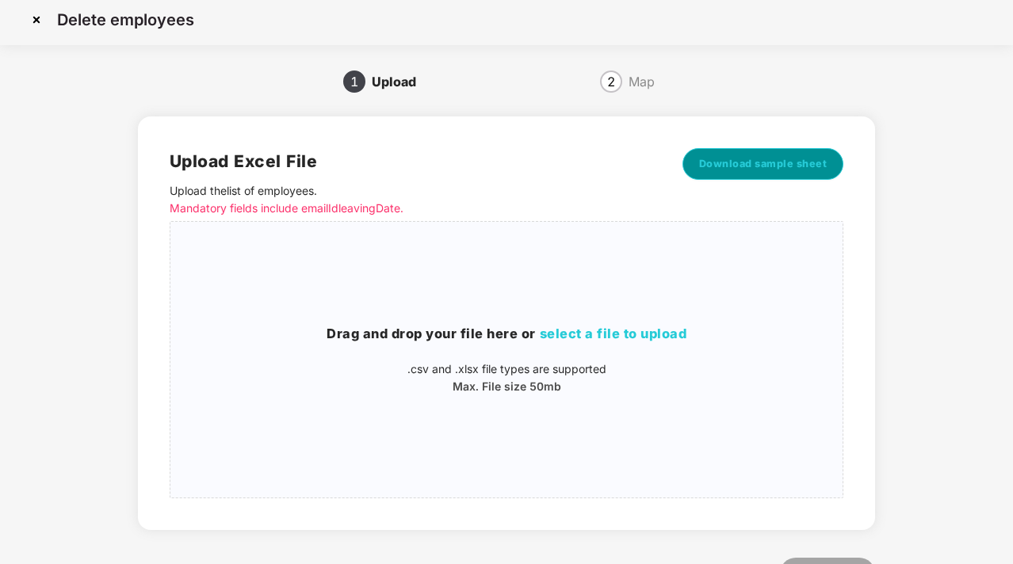
click at [764, 160] on span "Download sample sheet" at bounding box center [763, 164] width 128 height 16
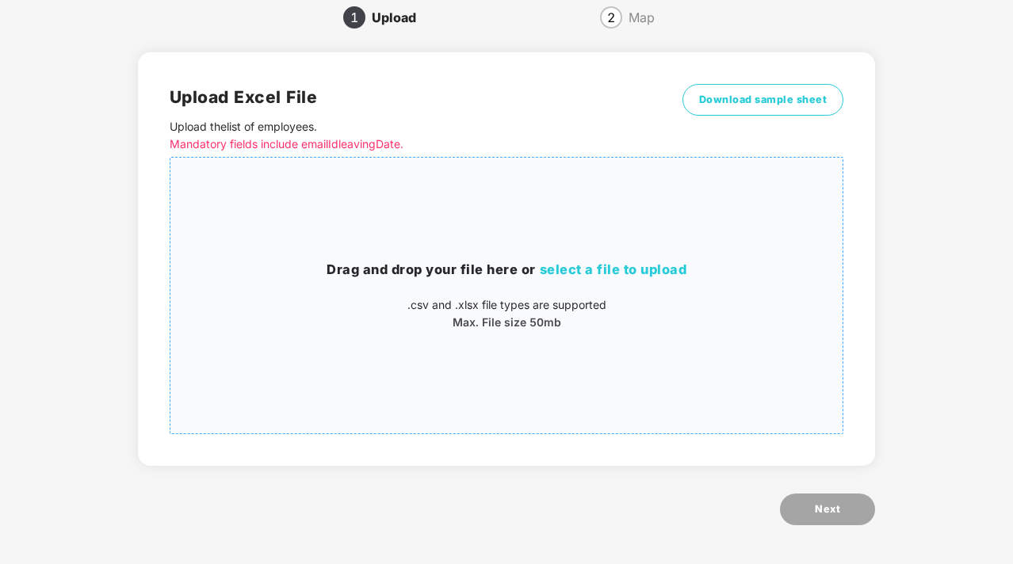
scroll to position [71, 0]
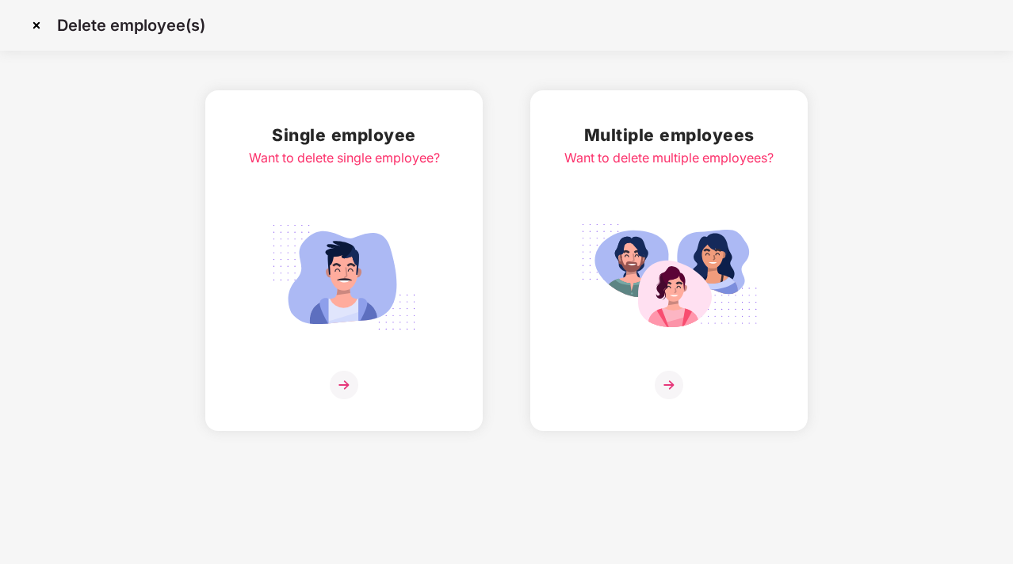
click at [283, 157] on div "Want to delete single employee?" at bounding box center [344, 158] width 191 height 20
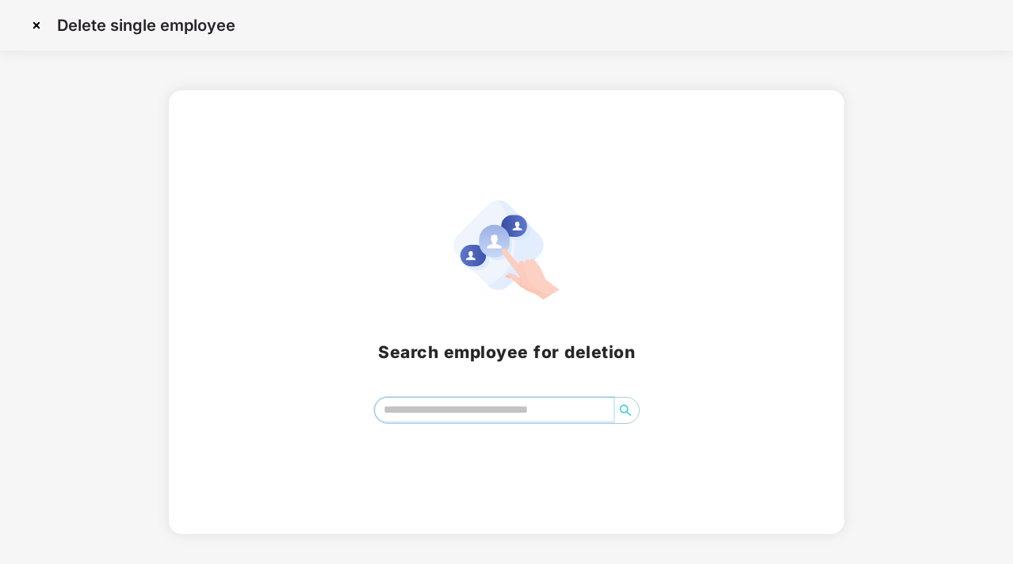
click at [453, 406] on input "search" at bounding box center [494, 410] width 239 height 24
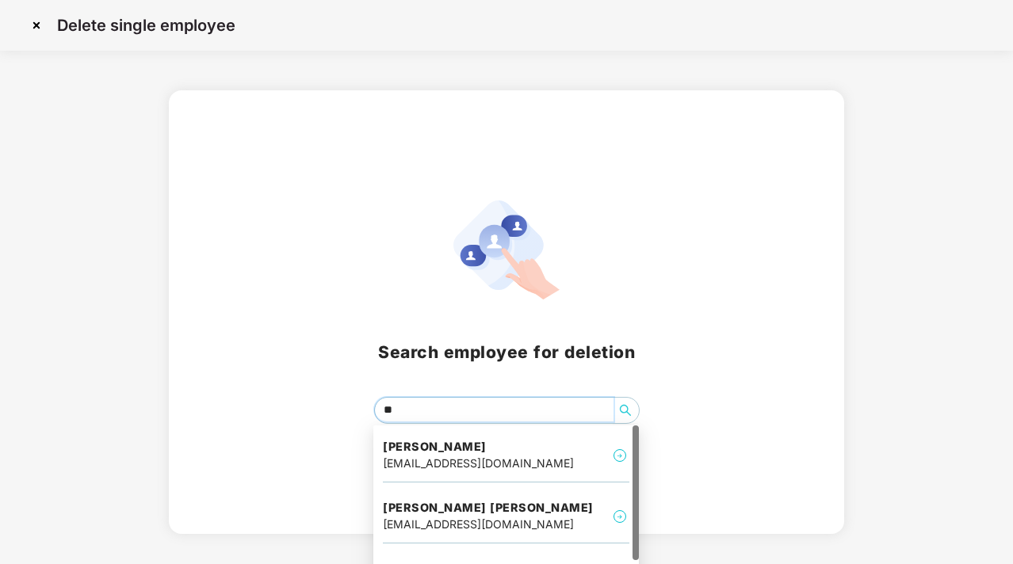
type input "***"
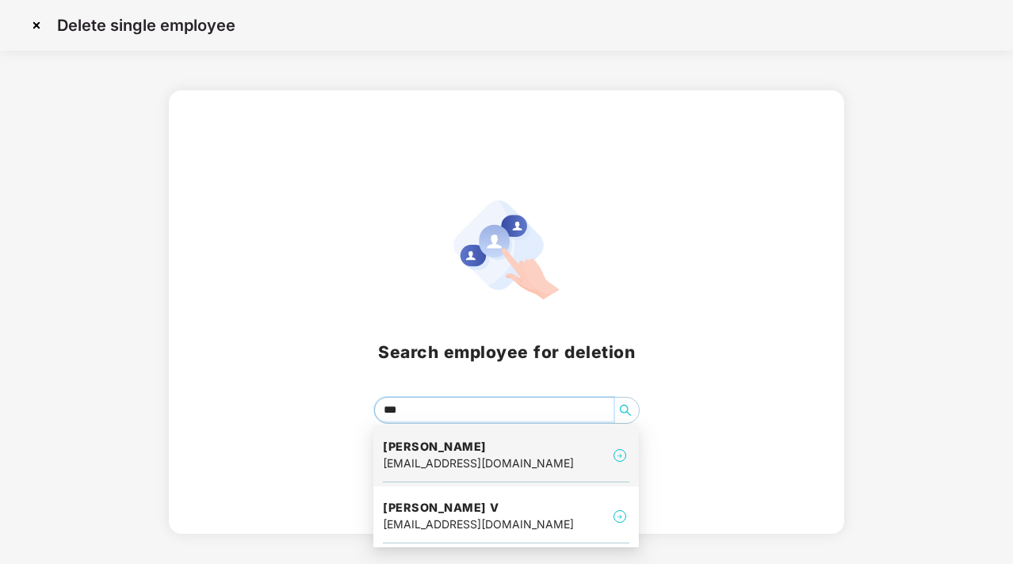
click at [430, 460] on div "[EMAIL_ADDRESS][DOMAIN_NAME]" at bounding box center [478, 463] width 191 height 17
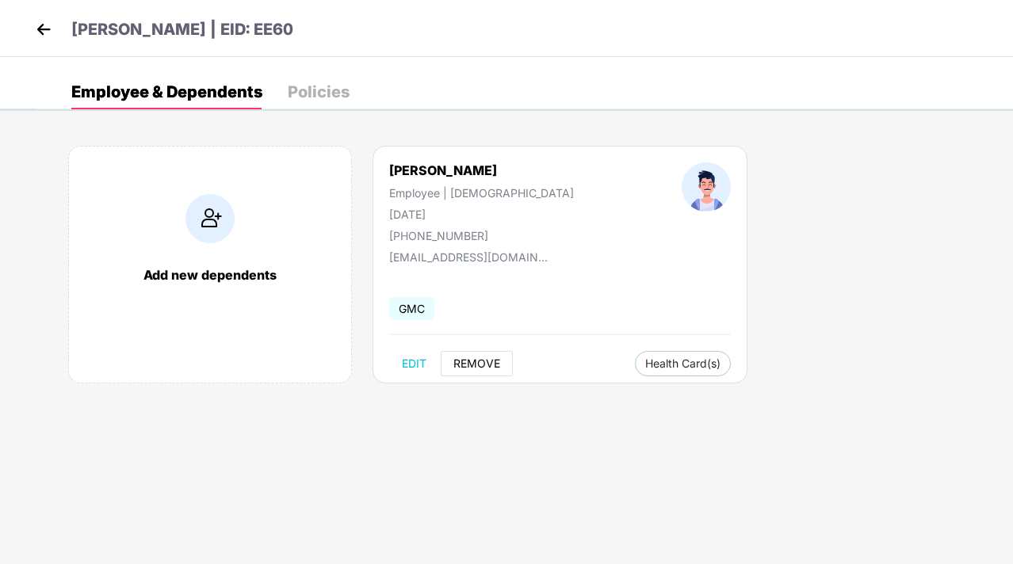
click at [475, 362] on span "REMOVE" at bounding box center [476, 363] width 47 height 13
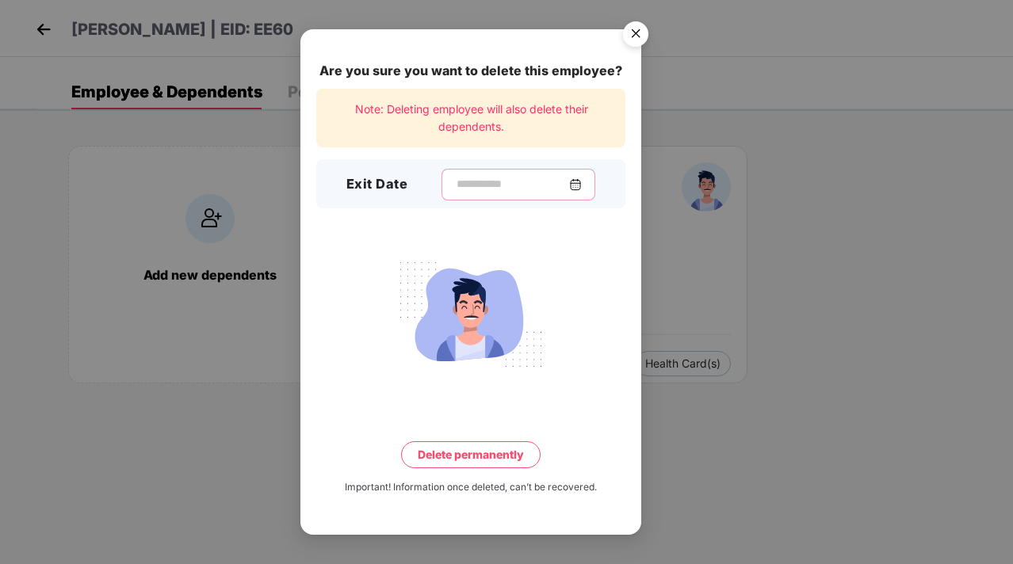
click at [463, 176] on input at bounding box center [512, 184] width 114 height 17
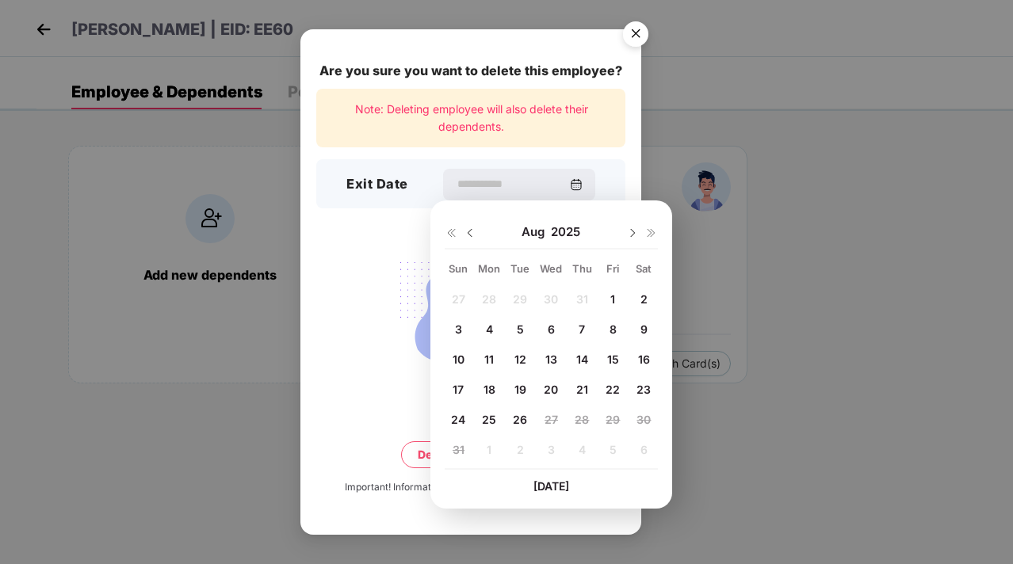
click at [496, 353] on div "11" at bounding box center [489, 360] width 24 height 24
type input "**********"
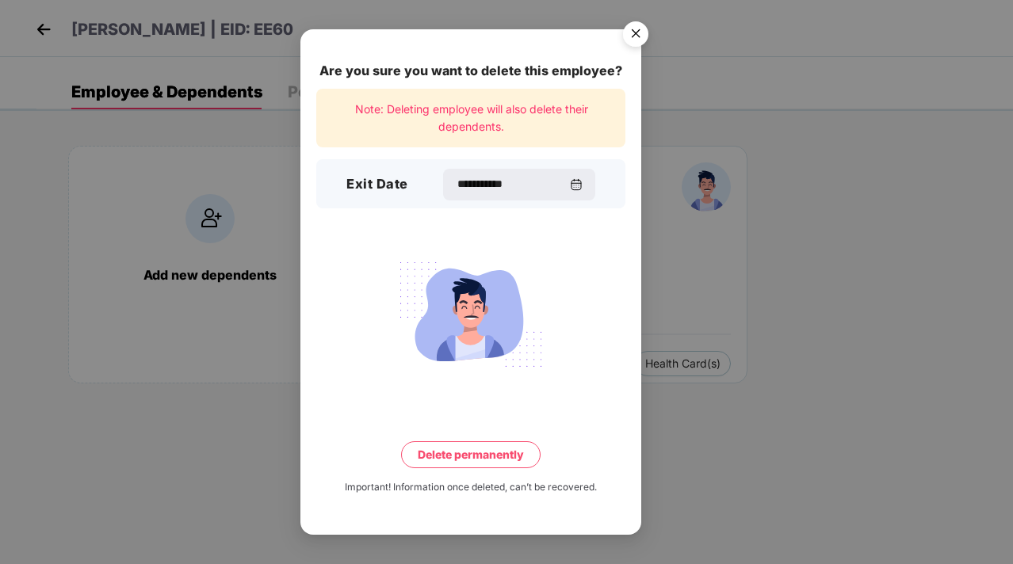
click at [471, 457] on button "Delete permanently" at bounding box center [470, 454] width 139 height 27
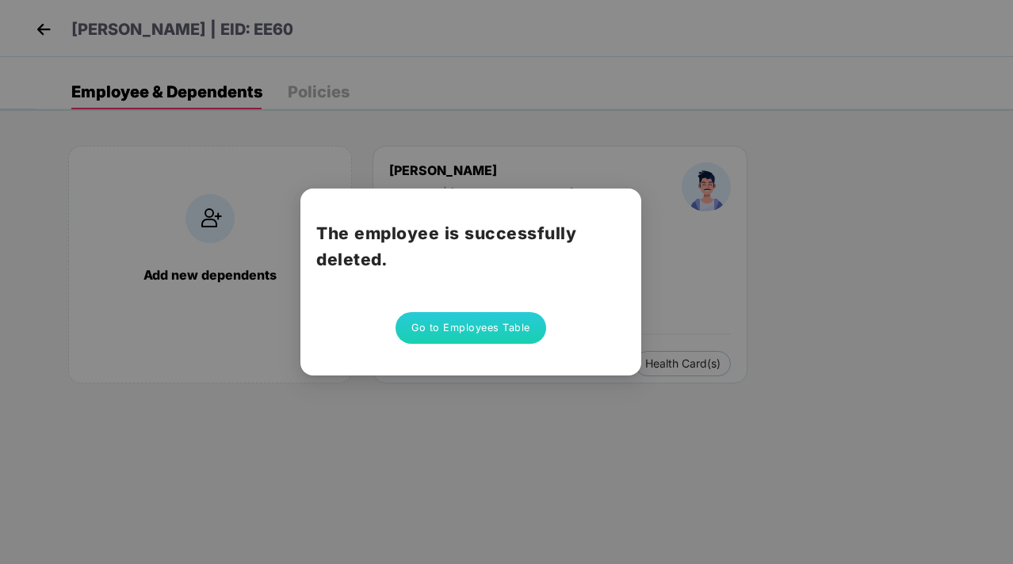
click at [471, 327] on button "Go to Employees Table" at bounding box center [470, 328] width 151 height 32
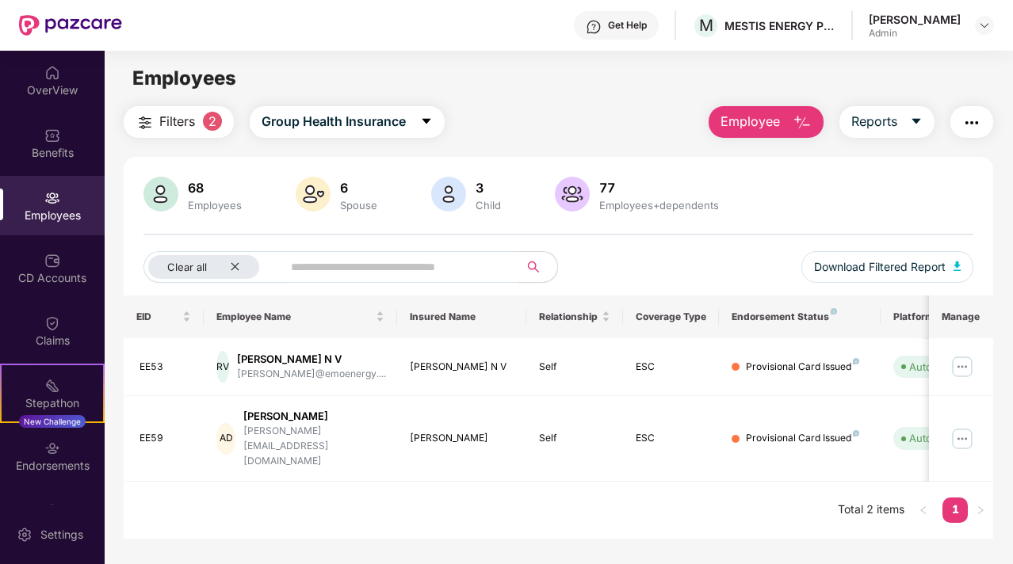
click at [782, 116] on button "Employee" at bounding box center [765, 122] width 115 height 32
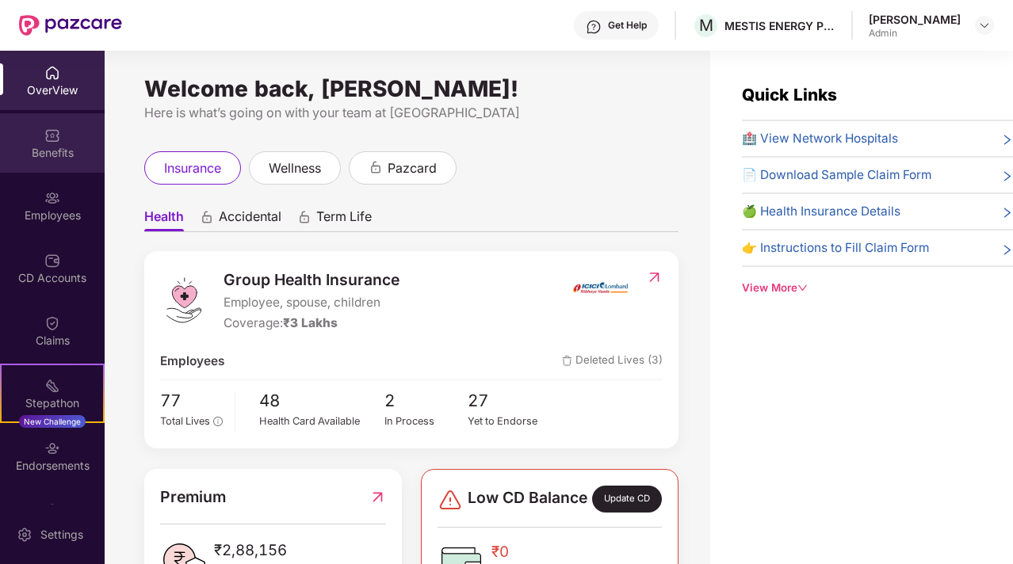
click at [44, 135] on img at bounding box center [52, 136] width 16 height 16
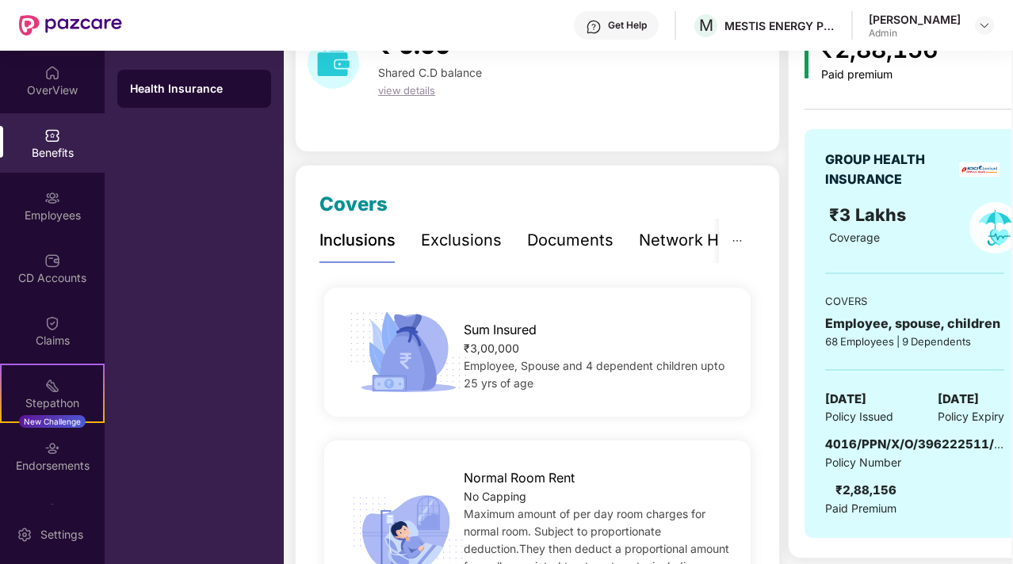
scroll to position [93, 0]
